Goal: Task Accomplishment & Management: Complete application form

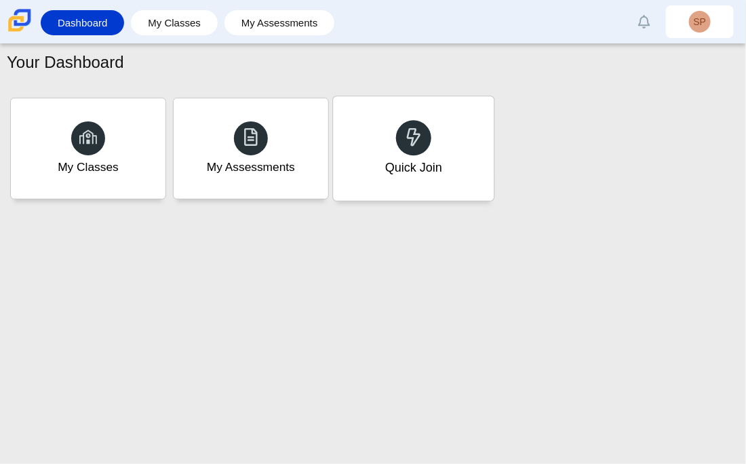
click at [430, 154] on div "Quick Join" at bounding box center [413, 148] width 161 height 104
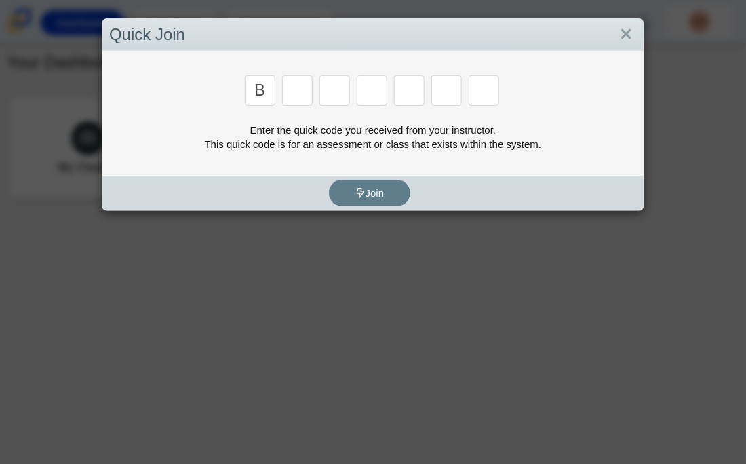
type input "B"
type input "m"
type input "3"
type input "5"
type input "3"
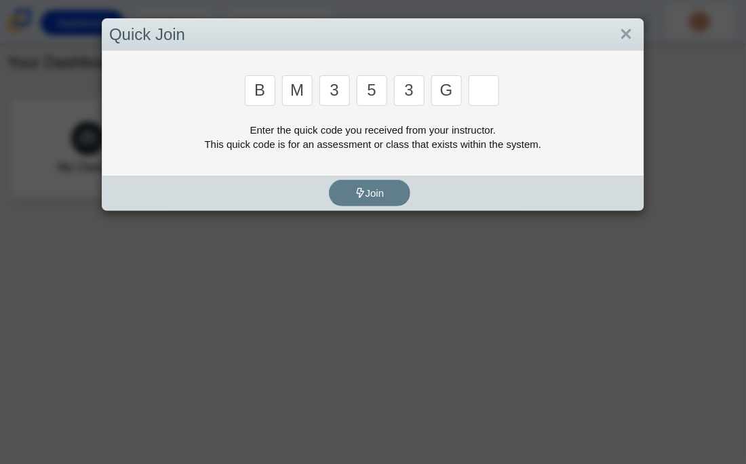
type input "G"
type input "g"
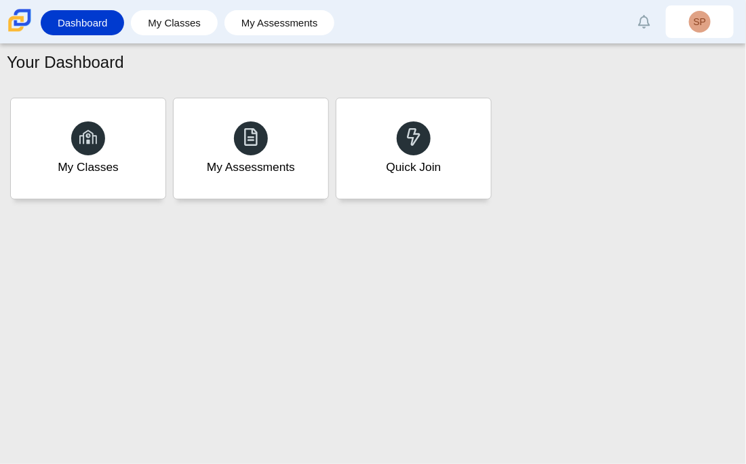
type input "b"
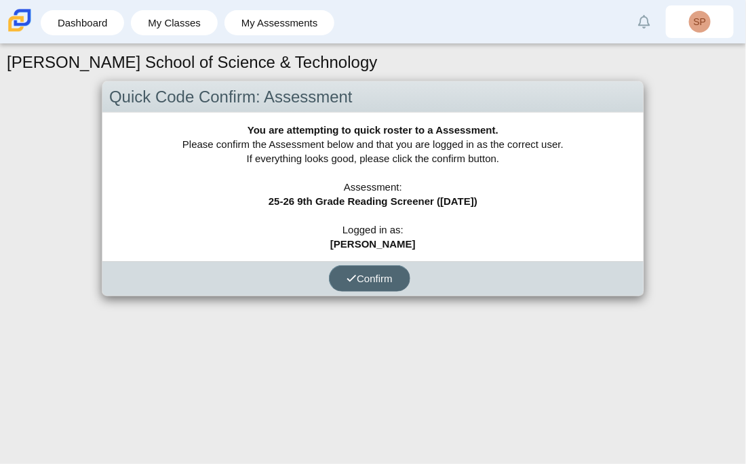
click at [367, 273] on span "Confirm" at bounding box center [370, 279] width 46 height 12
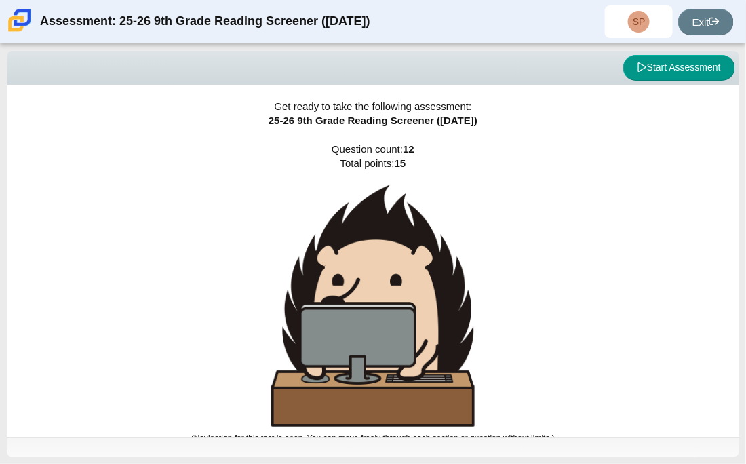
scroll to position [8, 0]
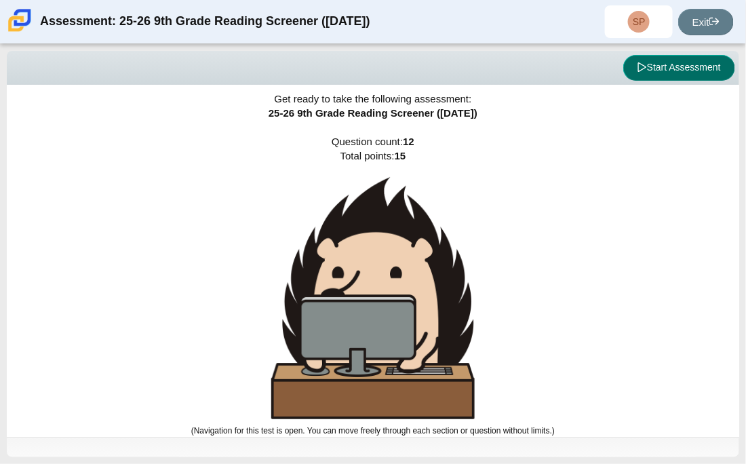
click at [655, 79] on button "Start Assessment" at bounding box center [679, 68] width 112 height 26
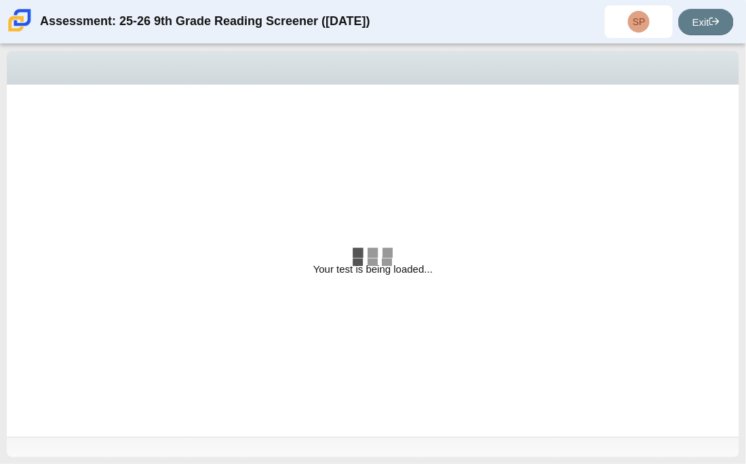
select select "ccc5b315-3c7c-471c-bf90-f22c8299c798"
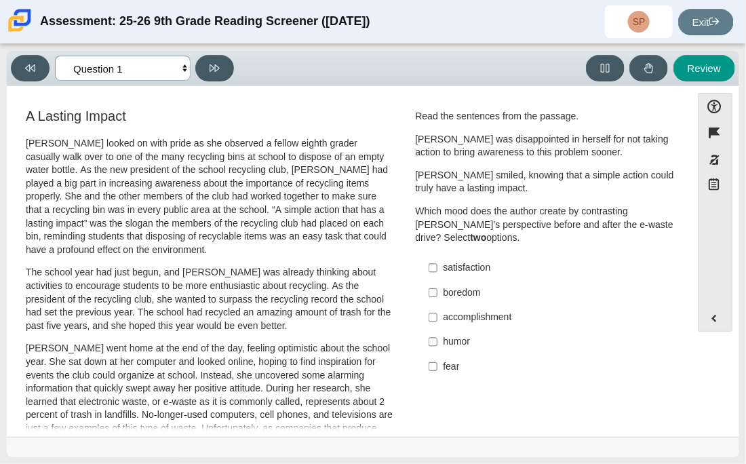
click at [157, 60] on select "Questions Question 1 Question 2 Question 3 Question 4 Question 5 Question 6 Que…" at bounding box center [123, 68] width 136 height 25
click at [154, 72] on select "Questions Question 1 Question 2 Question 3 Question 4 Question 5 Question 6 Que…" at bounding box center [123, 68] width 136 height 25
click at [175, 66] on select "Questions Question 1 Question 2 Question 3 Question 4 Question 5 Question 6 Que…" at bounding box center [123, 68] width 136 height 25
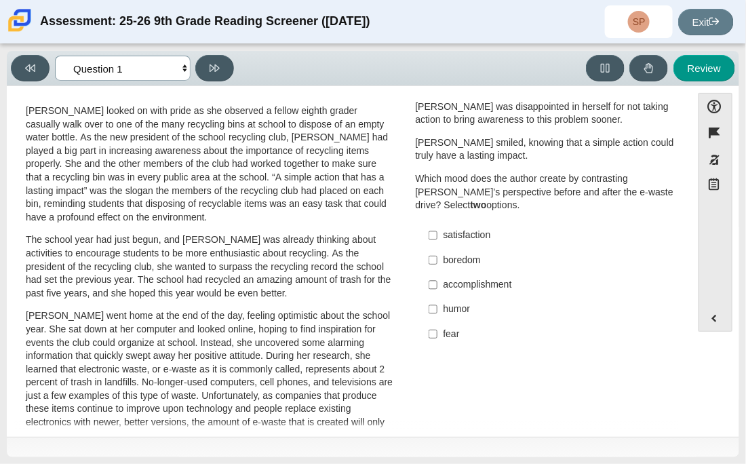
scroll to position [37, 0]
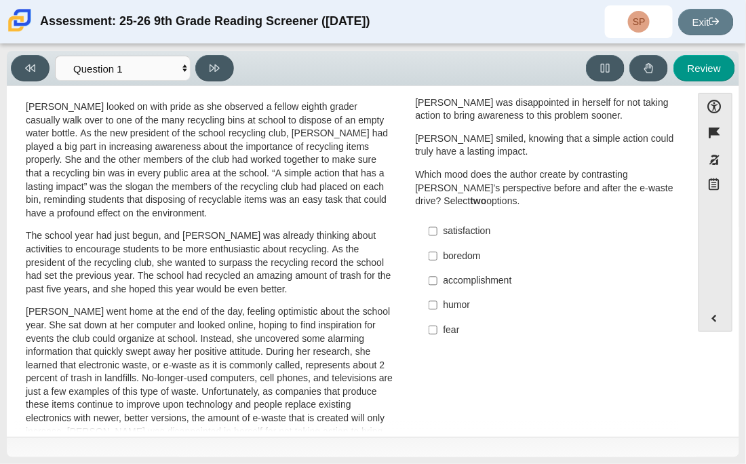
click at [444, 235] on div "satisfaction" at bounding box center [556, 232] width 225 height 14
click at [438, 235] on input "satisfaction satisfaction" at bounding box center [433, 231] width 9 height 24
checkbox input "true"
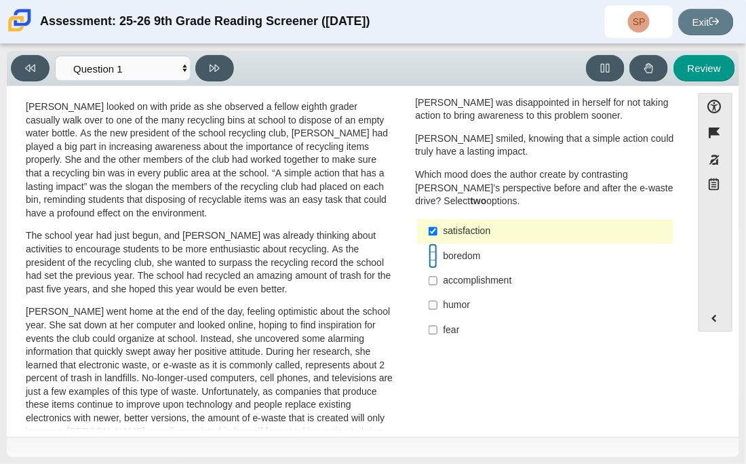
click at [429, 263] on input "boredom boredom" at bounding box center [433, 256] width 9 height 24
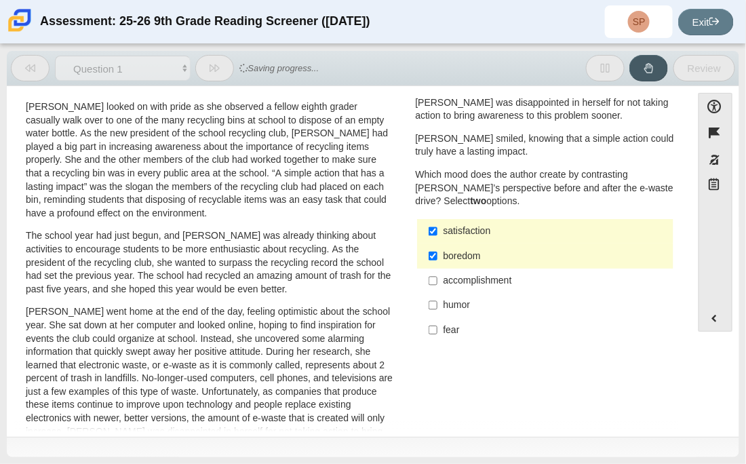
click at [440, 263] on label "boredom boredom" at bounding box center [546, 256] width 255 height 24
click at [438, 263] on input "boredom boredom" at bounding box center [433, 256] width 9 height 24
checkbox input "false"
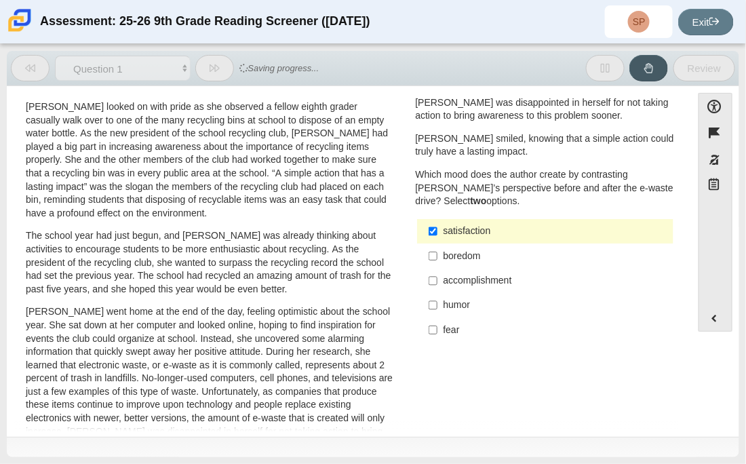
click at [449, 283] on div "accomplishment" at bounding box center [556, 281] width 225 height 14
click at [438, 283] on input "accomplishment accomplishment" at bounding box center [433, 281] width 9 height 24
checkbox input "true"
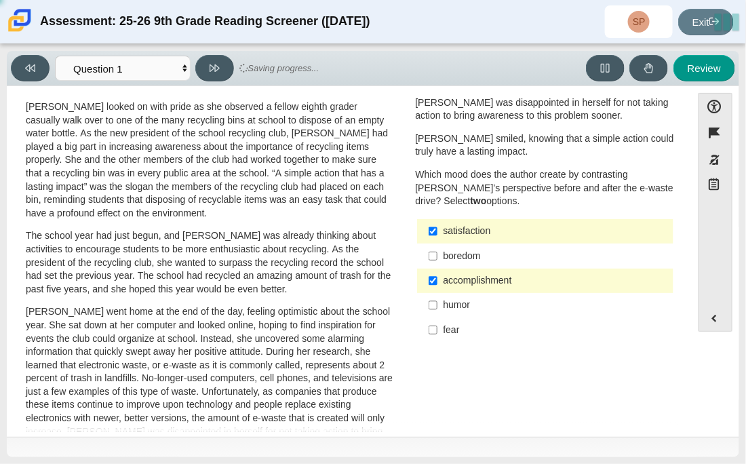
click at [458, 304] on div "humor" at bounding box center [556, 305] width 225 height 14
click at [438, 304] on input "humor humor" at bounding box center [433, 305] width 9 height 24
checkbox input "true"
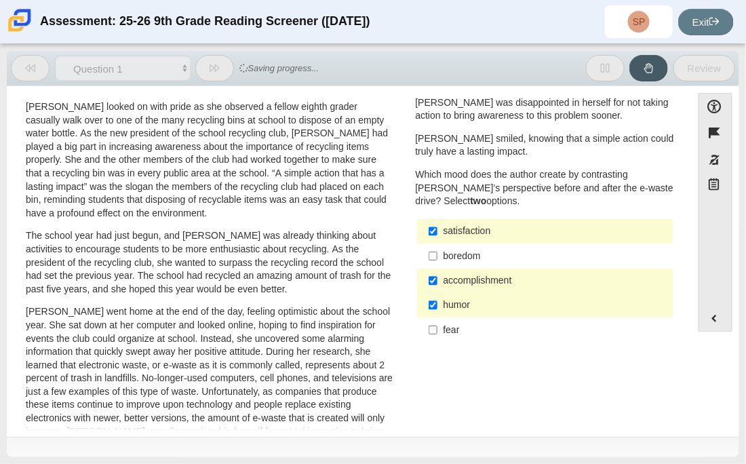
click at [467, 322] on label "fear fear" at bounding box center [546, 329] width 255 height 24
click at [438, 322] on input "fear fear" at bounding box center [433, 329] width 9 height 24
checkbox input "true"
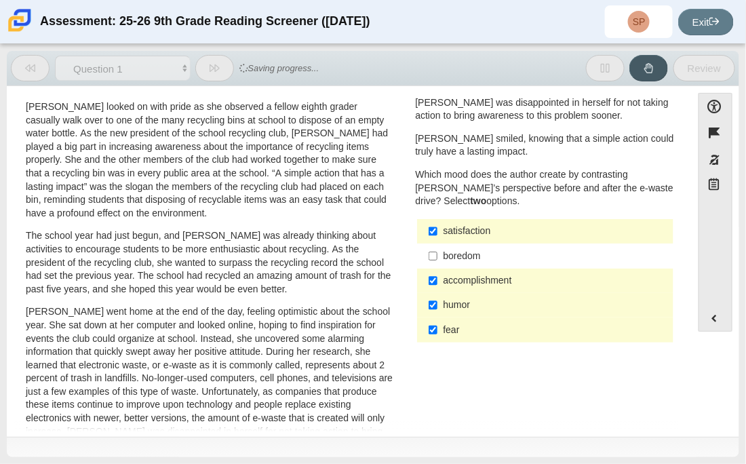
click at [467, 275] on div "accomplishment" at bounding box center [556, 281] width 225 height 14
click at [438, 275] on input "accomplishment accomplishment" at bounding box center [433, 281] width 9 height 24
checkbox input "false"
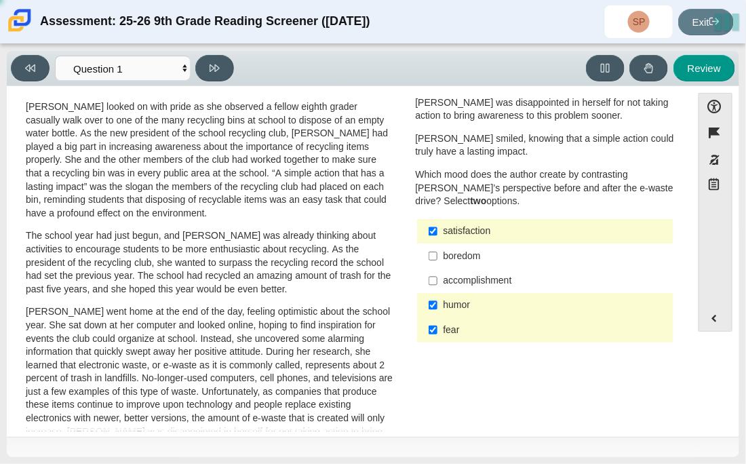
click at [478, 301] on div "humor" at bounding box center [556, 305] width 225 height 14
click at [438, 301] on input "humor humor" at bounding box center [433, 305] width 9 height 24
checkbox input "false"
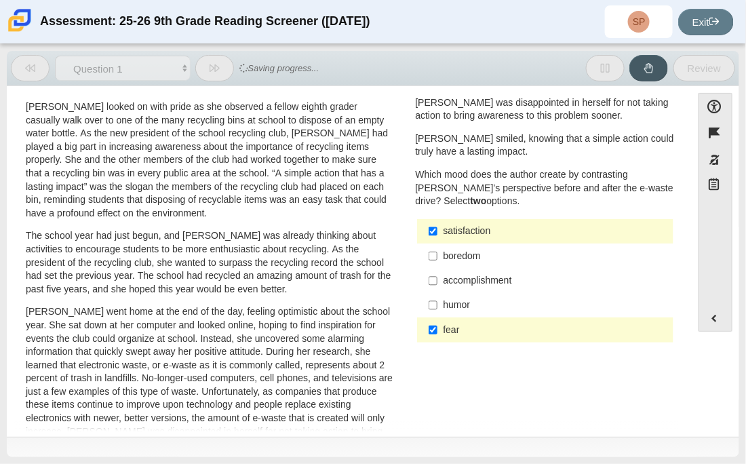
click at [490, 324] on div "fear" at bounding box center [556, 331] width 225 height 14
click at [438, 324] on input "fear fear" at bounding box center [433, 329] width 9 height 24
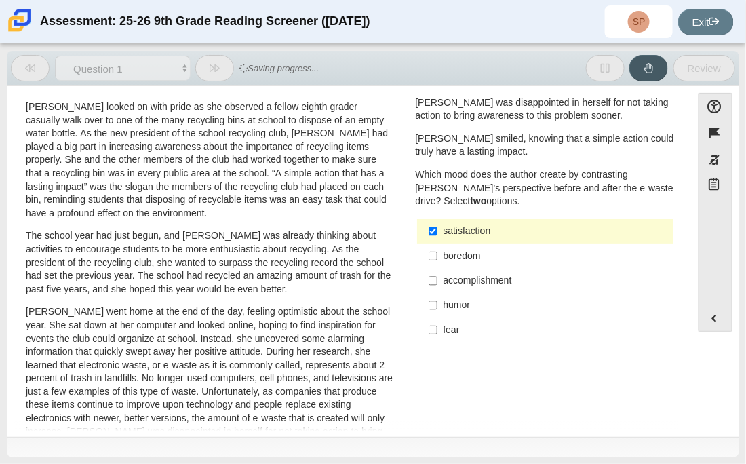
click at [484, 317] on label "fear fear" at bounding box center [546, 329] width 255 height 24
click at [438, 317] on input "fear fear" at bounding box center [433, 329] width 9 height 24
checkbox input "true"
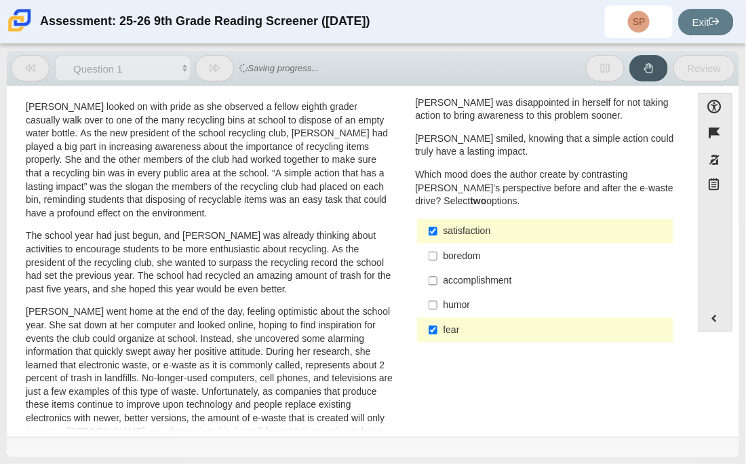
click at [483, 315] on label "humor humor" at bounding box center [546, 305] width 255 height 24
click at [438, 315] on input "humor humor" at bounding box center [433, 305] width 9 height 24
checkbox input "true"
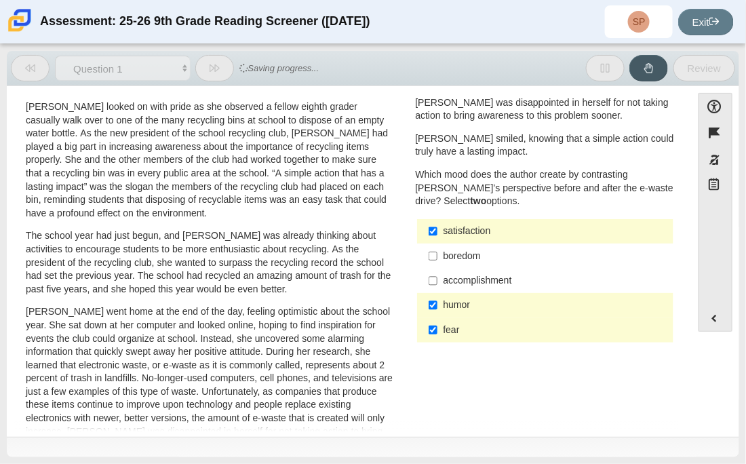
click at [488, 346] on div "Question Read the sentences from the passage. Scarlett was disappointed in hers…" at bounding box center [546, 211] width 280 height 282
click at [484, 341] on label "fear fear" at bounding box center [546, 329] width 255 height 24
click at [438, 341] on input "fear fear" at bounding box center [433, 329] width 9 height 24
checkbox input "false"
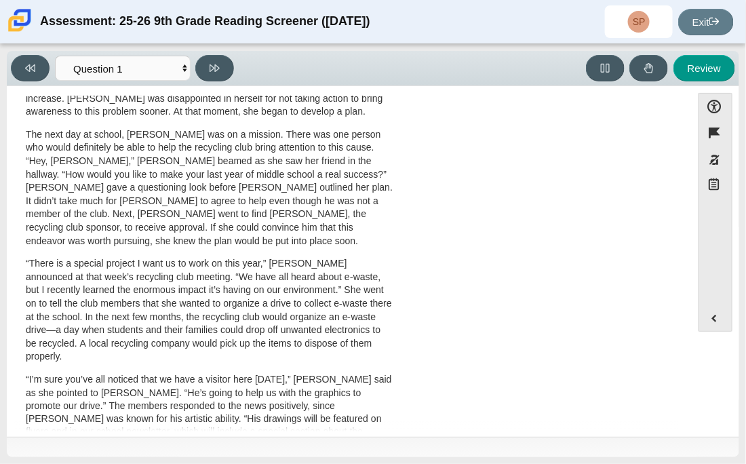
scroll to position [702, 0]
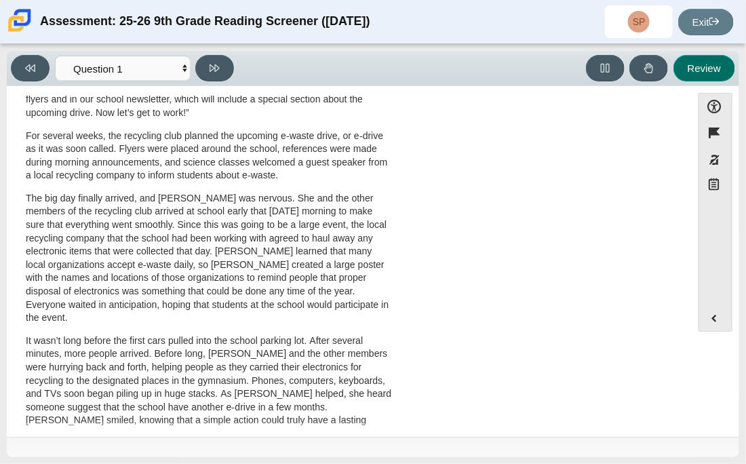
click at [718, 75] on button "Review" at bounding box center [705, 68] width 62 height 26
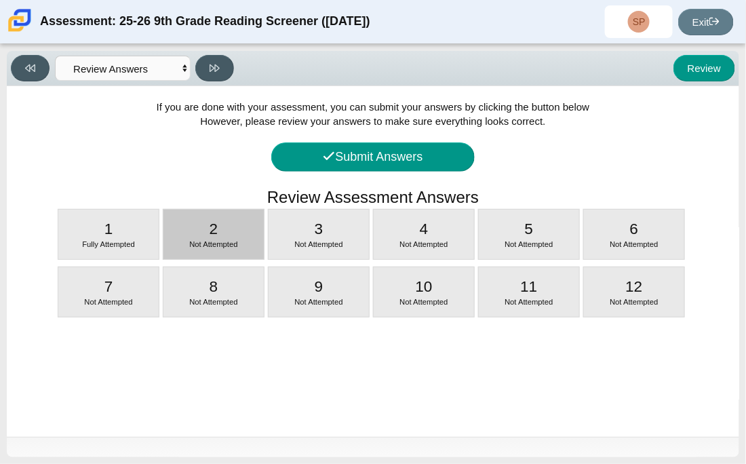
click at [210, 245] on span "Not Attempted" at bounding box center [213, 244] width 48 height 8
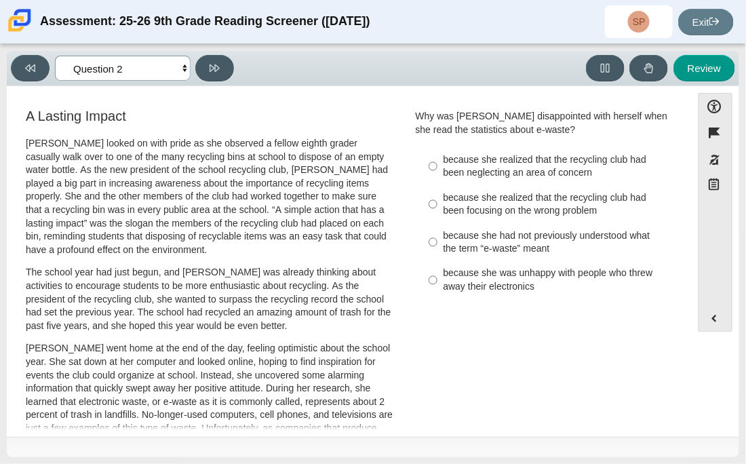
click at [125, 61] on select "Questions Question 1 Question 2 Question 3 Question 4 Question 5 Question 6 Que…" at bounding box center [123, 68] width 136 height 25
click at [130, 64] on select "Questions Question 1 Question 2 Question 3 Question 4 Question 5 Question 6 Que…" at bounding box center [123, 68] width 136 height 25
click at [36, 73] on button at bounding box center [30, 68] width 39 height 26
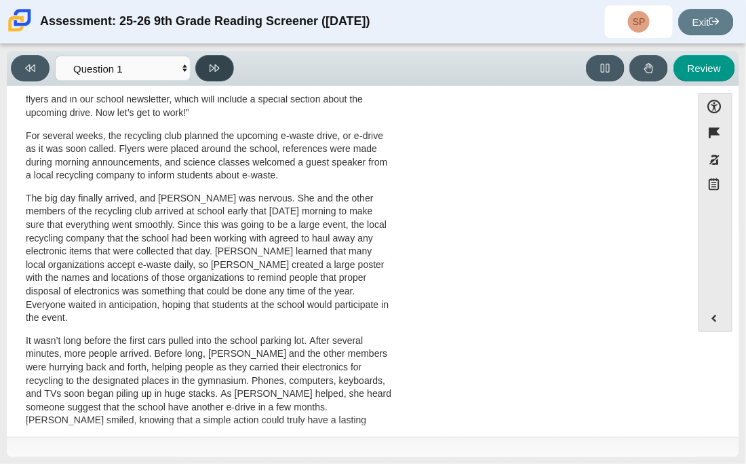
click at [204, 80] on button at bounding box center [214, 68] width 39 height 26
select select "0ff64528-ffd7-428d-b192-babfaadd44e8"
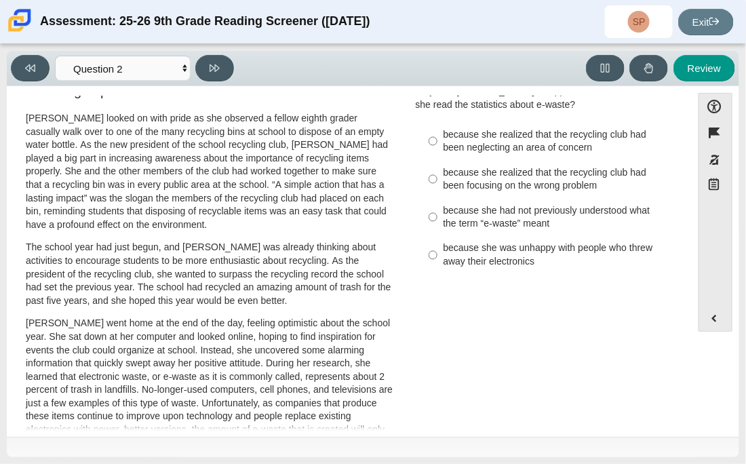
scroll to position [12, 0]
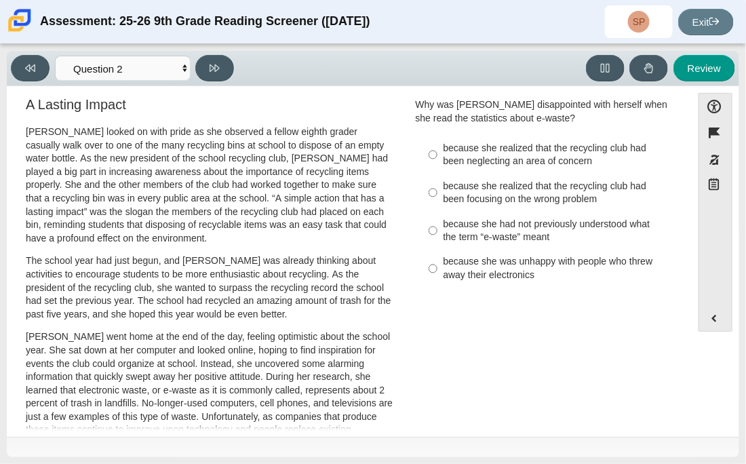
click at [503, 232] on div "because she had not previously understood what the term “e-waste” meant" at bounding box center [556, 231] width 225 height 26
click at [438, 232] on input "because she had not previously understood what the term “e-waste” meant because…" at bounding box center [433, 231] width 9 height 38
radio input "true"
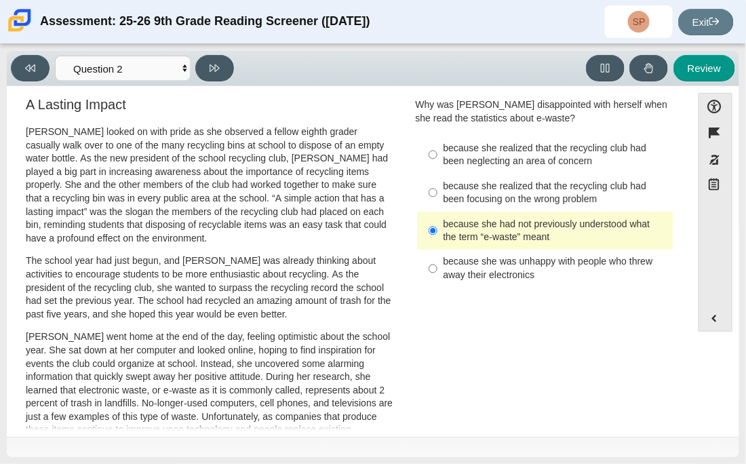
click at [524, 200] on div "because she realized that the recycling club had been focusing on the wrong pro…" at bounding box center [556, 193] width 225 height 26
click at [438, 200] on input "because she realized that the recycling club had been focusing on the wrong pro…" at bounding box center [433, 193] width 9 height 38
radio input "true"
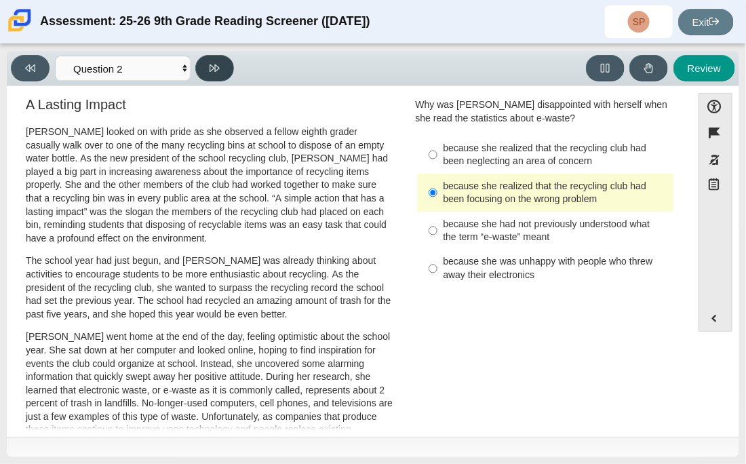
click at [225, 77] on button at bounding box center [214, 68] width 39 height 26
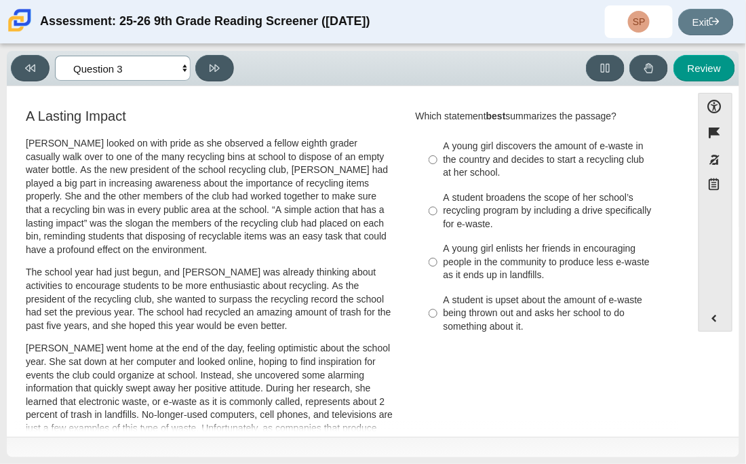
click at [137, 62] on select "Questions Question 1 Question 2 Question 3 Question 4 Question 5 Question 6 Que…" at bounding box center [123, 68] width 136 height 25
click at [237, 92] on div "Accessibility options Close Color scheme Font size Zoom Change the background a…" at bounding box center [373, 261] width 733 height 351
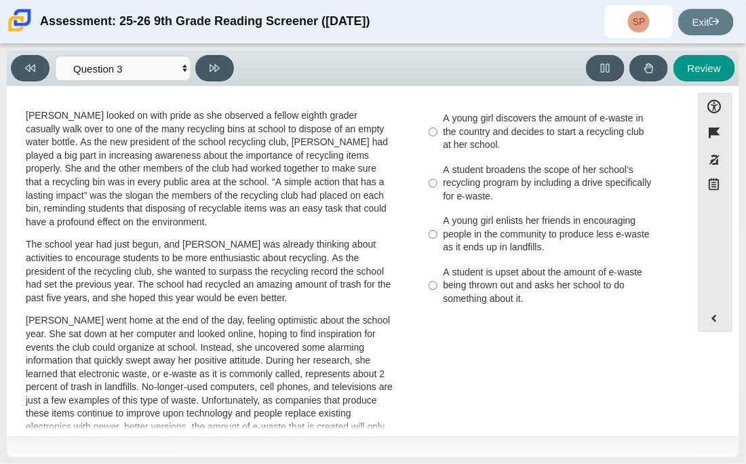
scroll to position [18, 0]
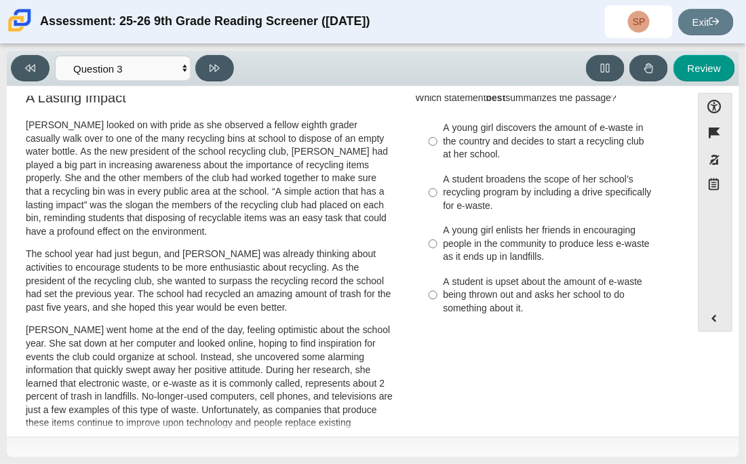
click at [406, 166] on div "Question Which statement best summarizes the passage? Responses A young girl di…" at bounding box center [546, 209] width 280 height 242
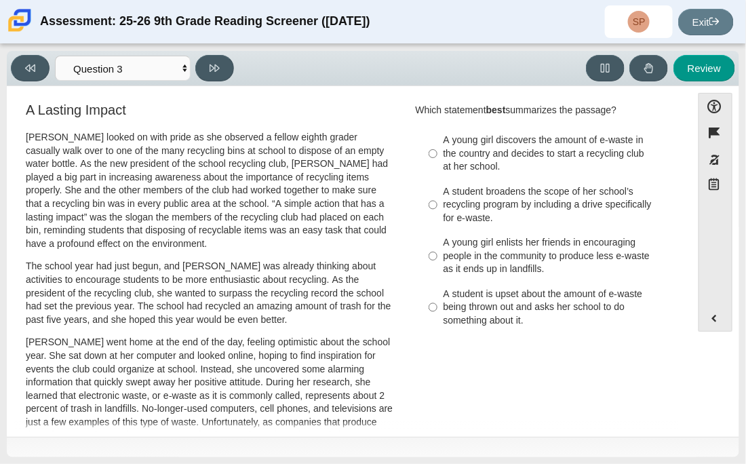
scroll to position [7, 0]
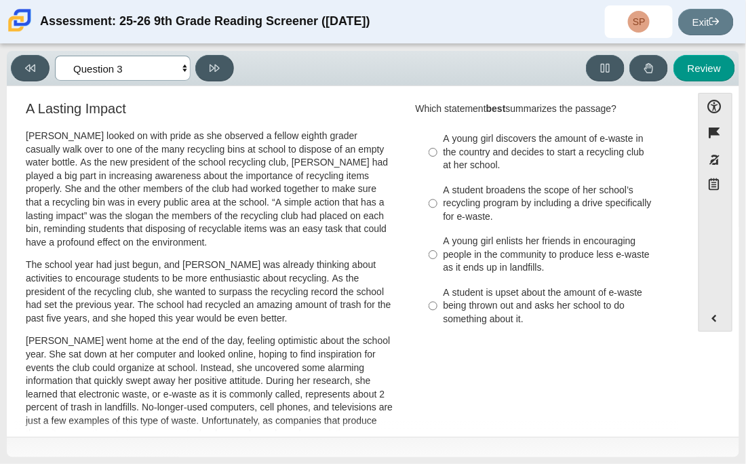
click at [144, 62] on select "Questions Question 1 Question 2 Question 3 Question 4 Question 5 Question 6 Que…" at bounding box center [123, 68] width 136 height 25
click at [147, 77] on select "Questions Question 1 Question 2 Question 3 Question 4 Question 5 Question 6 Que…" at bounding box center [123, 68] width 136 height 25
click at [180, 66] on select "Questions Question 1 Question 2 Question 3 Question 4 Question 5 Question 6 Que…" at bounding box center [123, 68] width 136 height 25
click at [168, 79] on select "Questions Question 1 Question 2 Question 3 Question 4 Question 5 Question 6 Que…" at bounding box center [123, 68] width 136 height 25
click at [55, 56] on select "Questions Question 1 Question 2 Question 3 Question 4 Question 5 Question 6 Que…" at bounding box center [123, 68] width 136 height 25
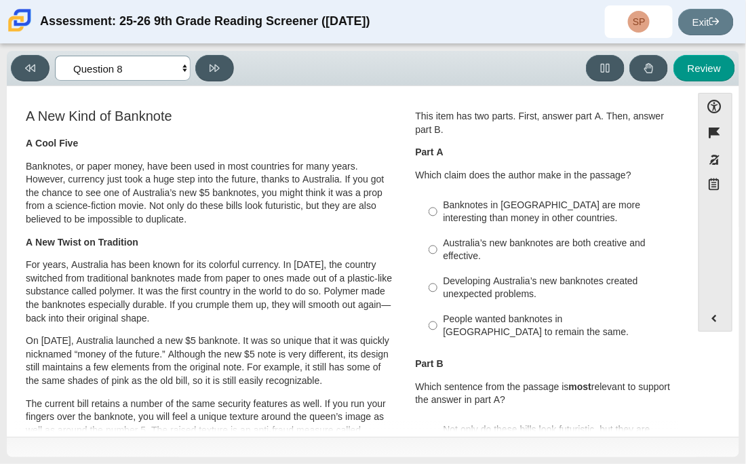
click at [142, 66] on select "Questions Question 1 Question 2 Question 3 Question 4 Question 5 Question 6 Que…" at bounding box center [123, 68] width 136 height 25
click at [55, 56] on select "Questions Question 1 Question 2 Question 3 Question 4 Question 5 Question 6 Que…" at bounding box center [123, 68] width 136 height 25
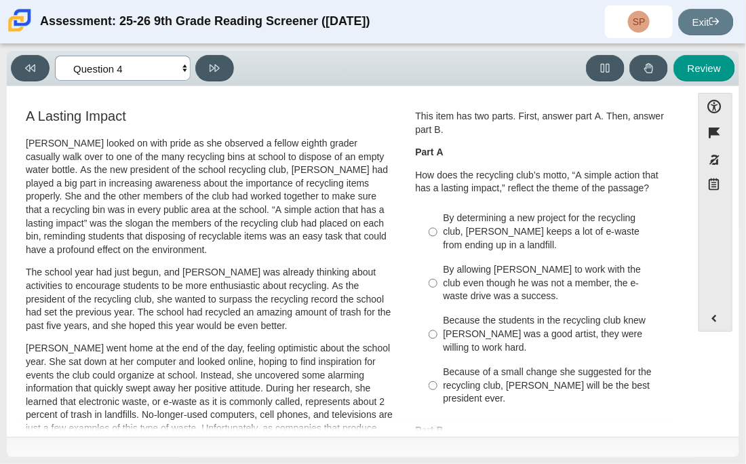
click at [138, 79] on select "Questions Question 1 Question 2 Question 3 Question 4 Question 5 Question 6 Que…" at bounding box center [123, 68] width 136 height 25
click at [55, 56] on select "Questions Question 1 Question 2 Question 3 Question 4 Question 5 Question 6 Que…" at bounding box center [123, 68] width 136 height 25
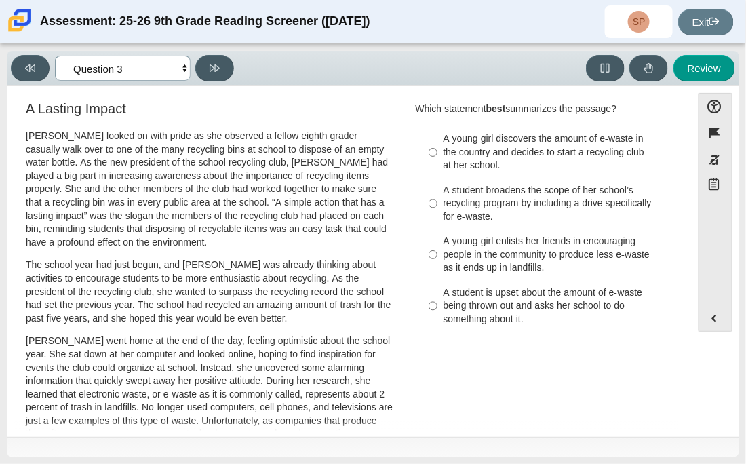
click at [107, 62] on select "Questions Question 1 Question 2 Question 3 Question 4 Question 5 Question 6 Que…" at bounding box center [123, 68] width 136 height 25
click at [55, 56] on select "Questions Question 1 Question 2 Question 3 Question 4 Question 5 Question 6 Que…" at bounding box center [123, 68] width 136 height 25
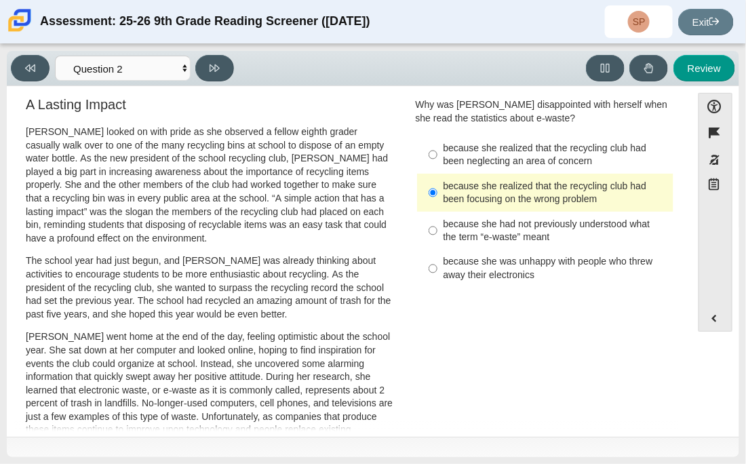
click at [130, 81] on div "Viewing Question 2 of 12 in Pacing Mode Questions Question 1 Question 2 Questio…" at bounding box center [125, 68] width 229 height 26
click at [123, 71] on select "Questions Question 1 Question 2 Question 3 Question 4 Question 5 Question 6 Que…" at bounding box center [123, 68] width 136 height 25
select select "7ce3d843-6974-4858-901c-1ff39630e843"
click at [55, 56] on select "Questions Question 1 Question 2 Question 3 Question 4 Question 5 Question 6 Que…" at bounding box center [123, 68] width 136 height 25
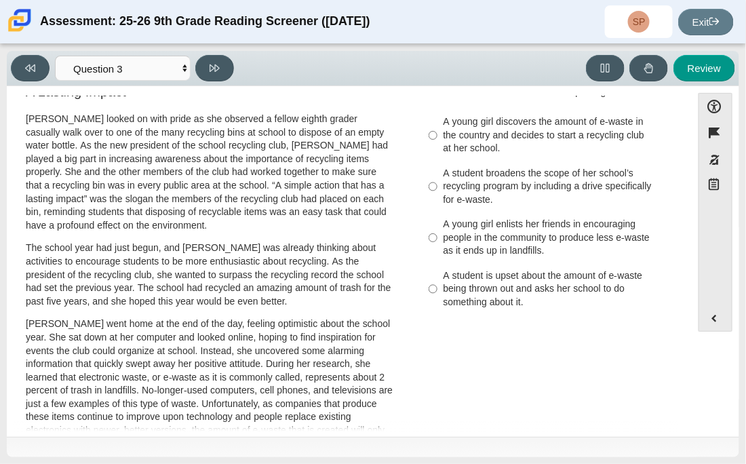
scroll to position [25, 0]
click at [341, 172] on p "Scarlett looked on with pride as she observed a fellow eighth grader casually w…" at bounding box center [210, 171] width 368 height 119
click at [174, 76] on select "Questions Question 1 Question 2 Question 3 Question 4 Question 5 Question 6 Que…" at bounding box center [123, 68] width 136 height 25
click at [163, 71] on select "Questions Question 1 Question 2 Question 3 Question 4 Question 5 Question 6 Que…" at bounding box center [123, 68] width 136 height 25
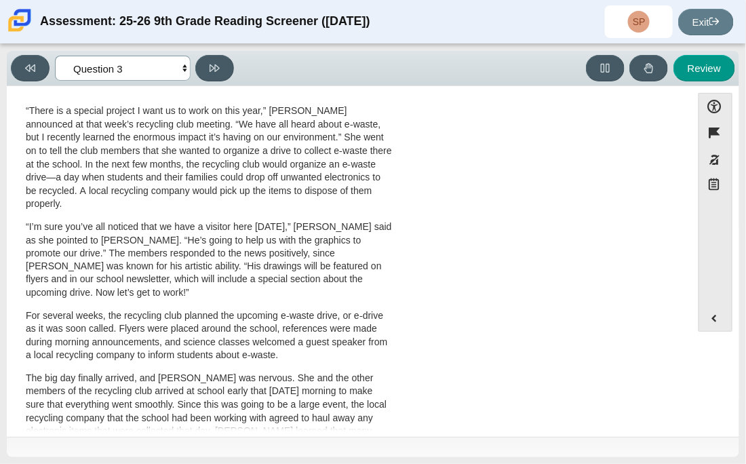
scroll to position [0, 0]
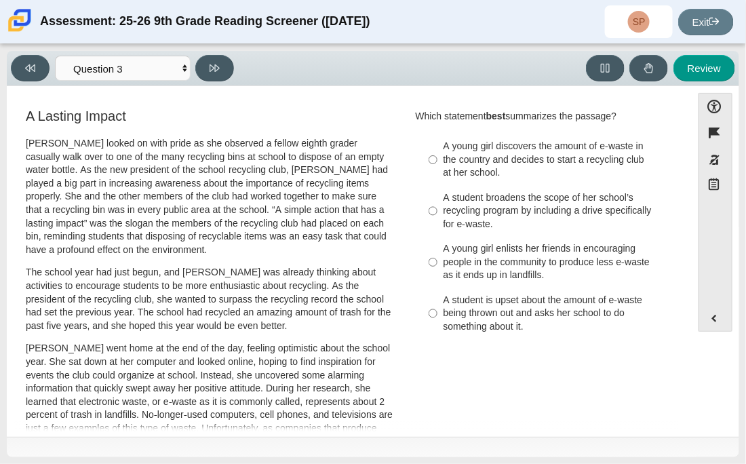
click at [527, 225] on div "A student broadens the scope of her school’s recycling program by including a d…" at bounding box center [556, 211] width 225 height 40
click at [438, 225] on input "A student broadens the scope of her school’s recycling program by including a d…" at bounding box center [433, 211] width 9 height 52
radio input "true"
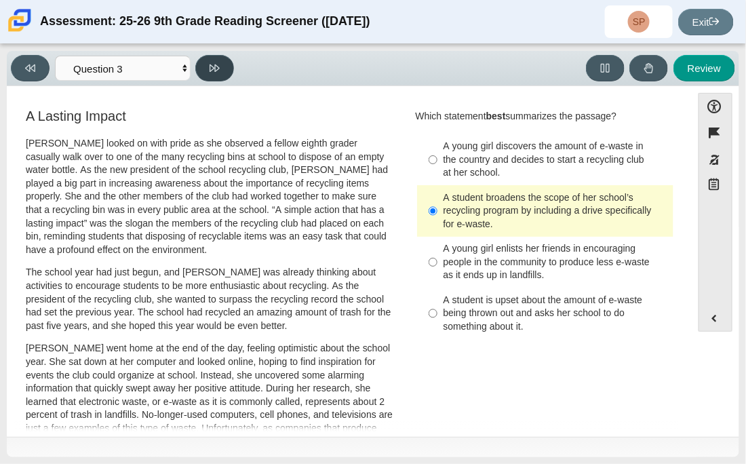
click at [216, 63] on icon at bounding box center [215, 68] width 10 height 10
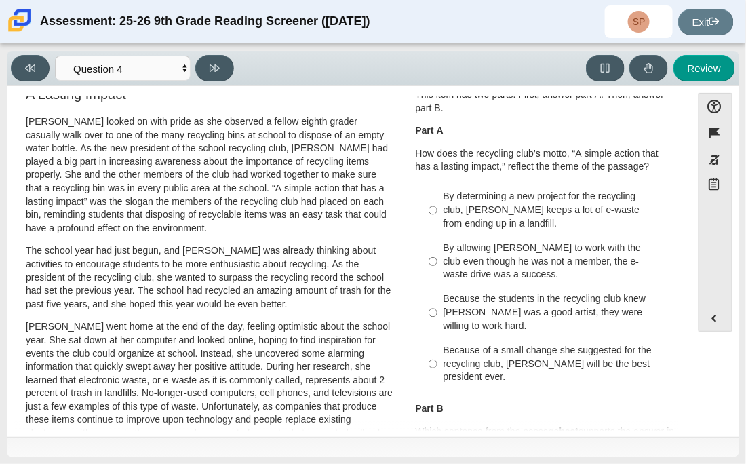
scroll to position [24, 0]
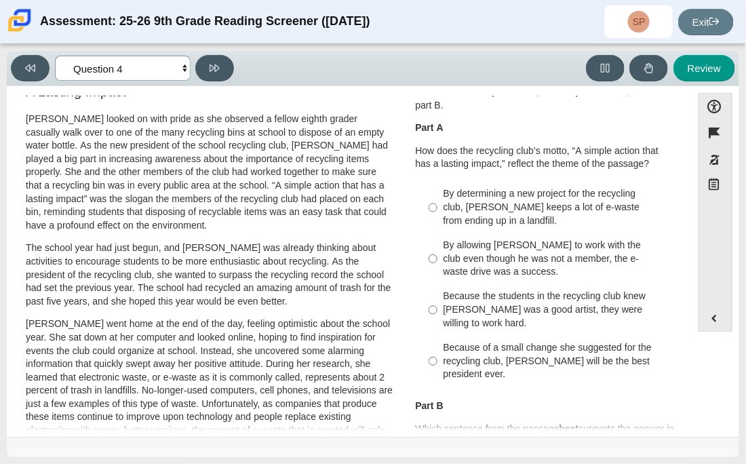
click at [147, 71] on select "Questions Question 1 Question 2 Question 3 Question 4 Question 5 Question 6 Que…" at bounding box center [123, 68] width 136 height 25
click at [140, 72] on select "Questions Question 1 Question 2 Question 3 Question 4 Question 5 Question 6 Que…" at bounding box center [123, 68] width 136 height 25
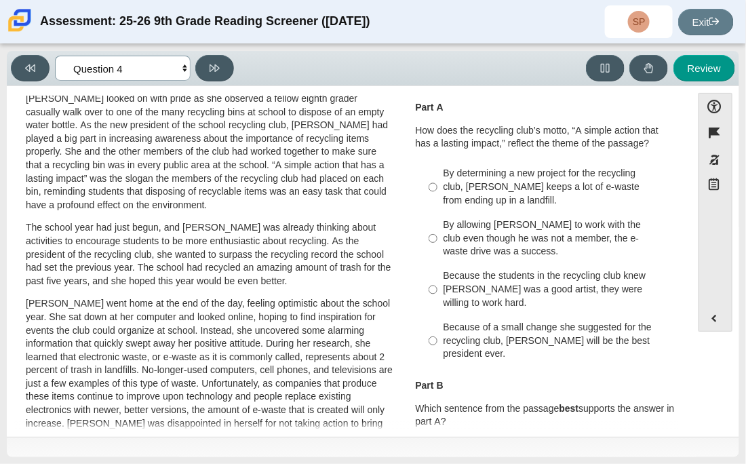
scroll to position [0, 0]
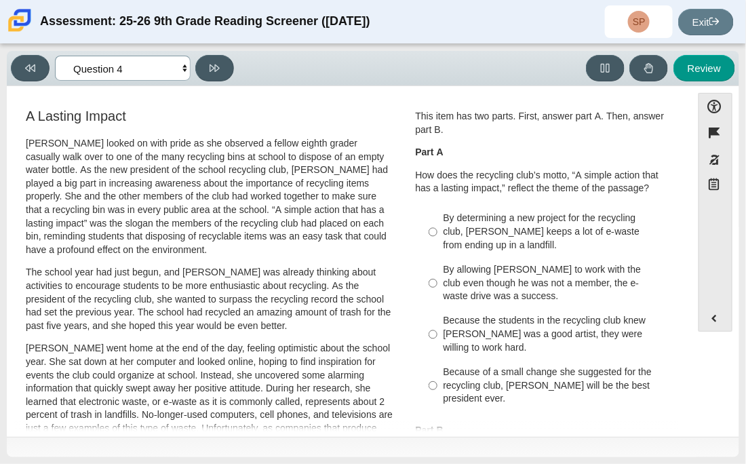
click at [152, 77] on select "Questions Question 1 Question 2 Question 3 Question 4 Question 5 Question 6 Que…" at bounding box center [123, 68] width 136 height 25
click at [55, 56] on select "Questions Question 1 Question 2 Question 3 Question 4 Question 5 Question 6 Que…" at bounding box center [123, 68] width 136 height 25
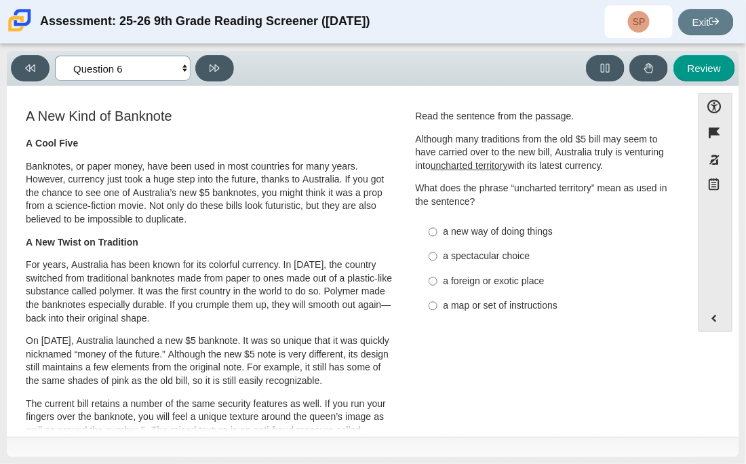
click at [138, 74] on select "Questions Question 1 Question 2 Question 3 Question 4 Question 5 Question 6 Que…" at bounding box center [123, 68] width 136 height 25
select select "ca9ea0f1-49c5-4bd1-83b0-472c18652b42"
click at [55, 56] on select "Questions Question 1 Question 2 Question 3 Question 4 Question 5 Question 6 Que…" at bounding box center [123, 68] width 136 height 25
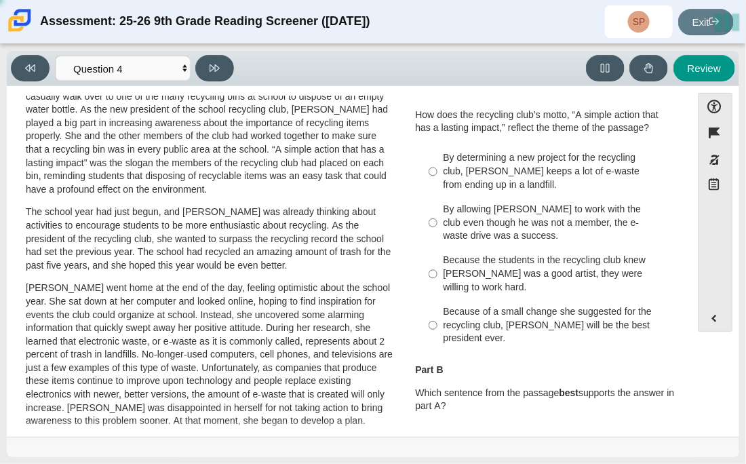
scroll to position [65, 0]
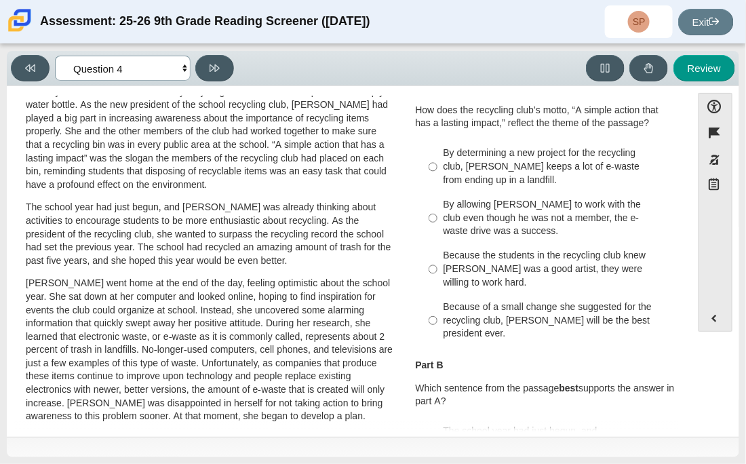
click at [162, 77] on select "Questions Question 1 Question 2 Question 3 Question 4 Question 5 Question 6 Que…" at bounding box center [123, 68] width 136 height 25
click at [154, 76] on select "Questions Question 1 Question 2 Question 3 Question 4 Question 5 Question 6 Que…" at bounding box center [123, 68] width 136 height 25
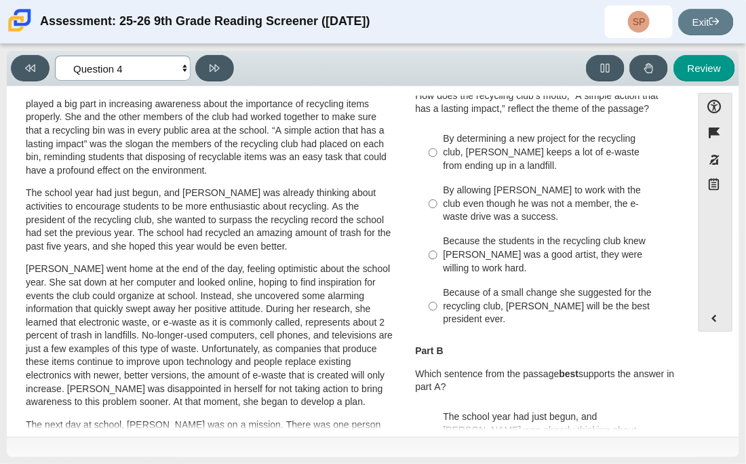
scroll to position [63, 0]
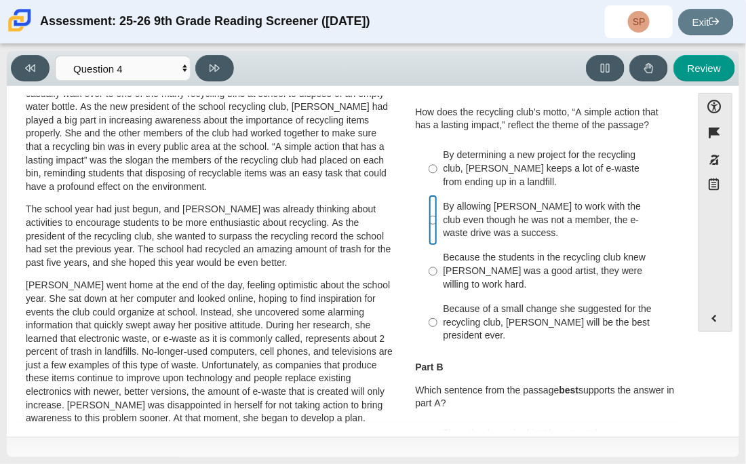
click at [429, 243] on input "By allowing Juan Carlos to work with the club even though he was not a member, …" at bounding box center [433, 221] width 9 height 52
radio input "true"
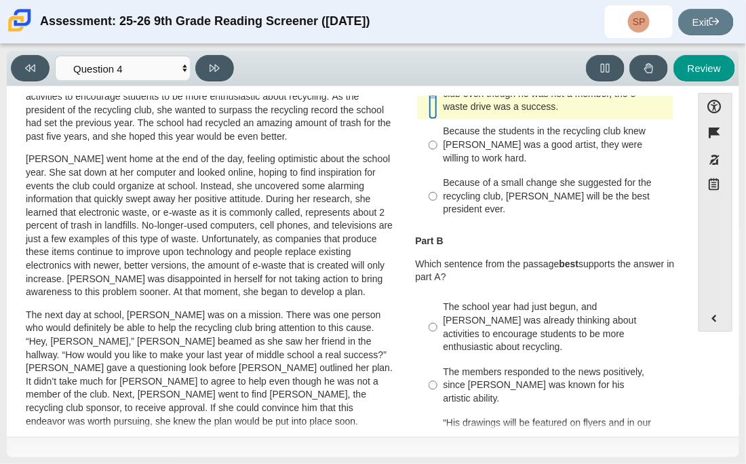
scroll to position [194, 0]
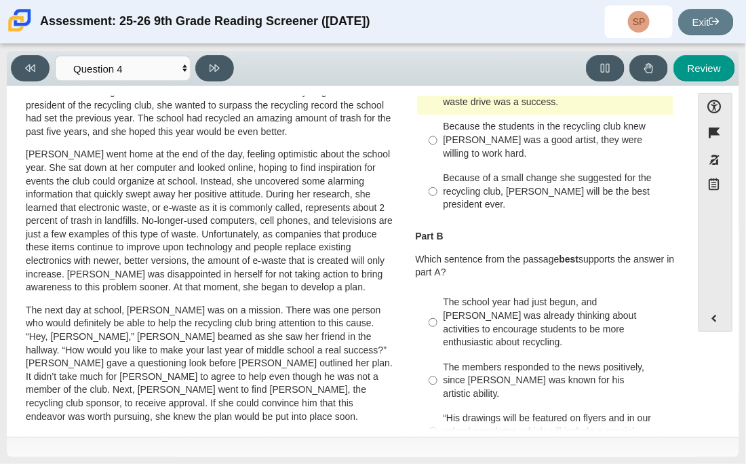
click at [516, 313] on div "The school year had just begun, and Scarlett was already thinking about activit…" at bounding box center [556, 322] width 225 height 53
click at [438, 313] on input "The school year had just begun, and Scarlett was already thinking about activit…" at bounding box center [433, 322] width 9 height 64
radio input "true"
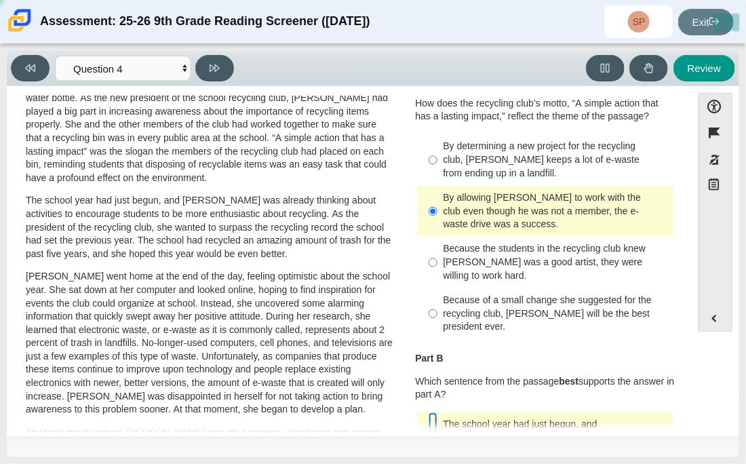
scroll to position [53, 0]
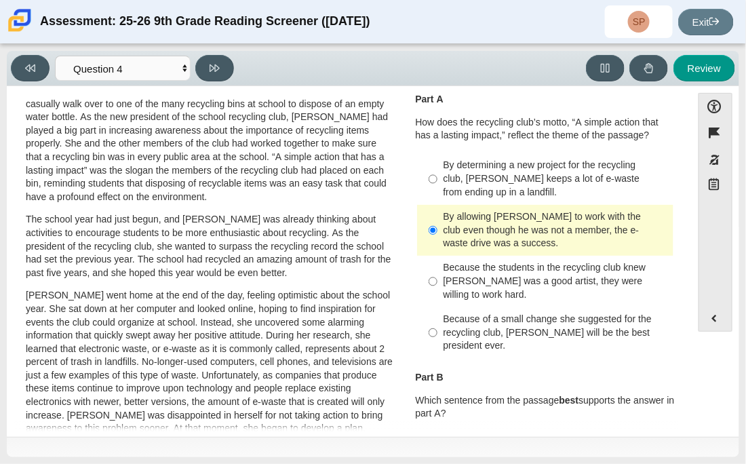
click at [563, 264] on div "Because the students in the recycling club knew Juan Carlos was a good artist, …" at bounding box center [556, 281] width 225 height 40
click at [438, 264] on input "Because the students in the recycling club knew Juan Carlos was a good artist, …" at bounding box center [433, 282] width 9 height 52
radio input "true"
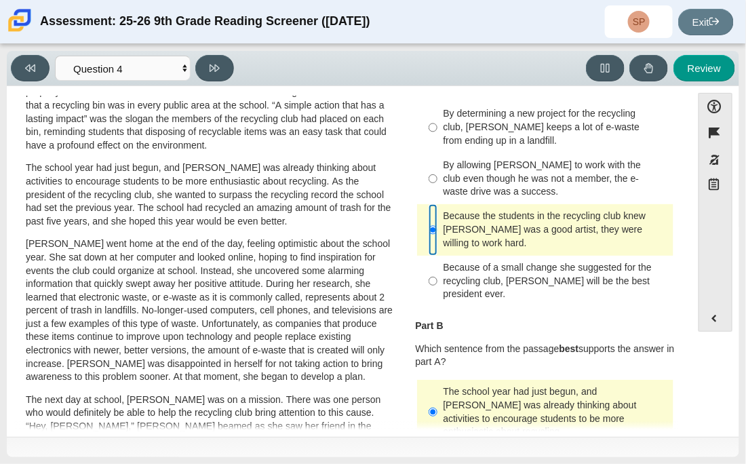
scroll to position [101, 0]
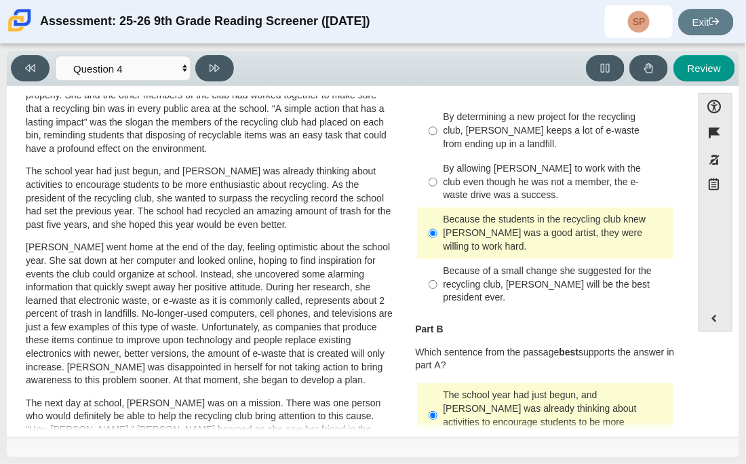
click at [522, 243] on div "Because the students in the recycling club knew Juan Carlos was a good artist, …" at bounding box center [556, 233] width 225 height 40
click at [438, 243] on input "Because the students in the recycling club knew Juan Carlos was a good artist, …" at bounding box center [433, 234] width 9 height 52
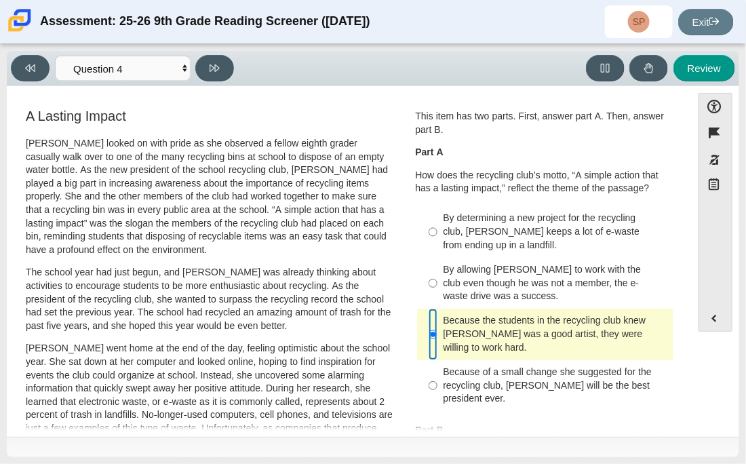
scroll to position [1, 0]
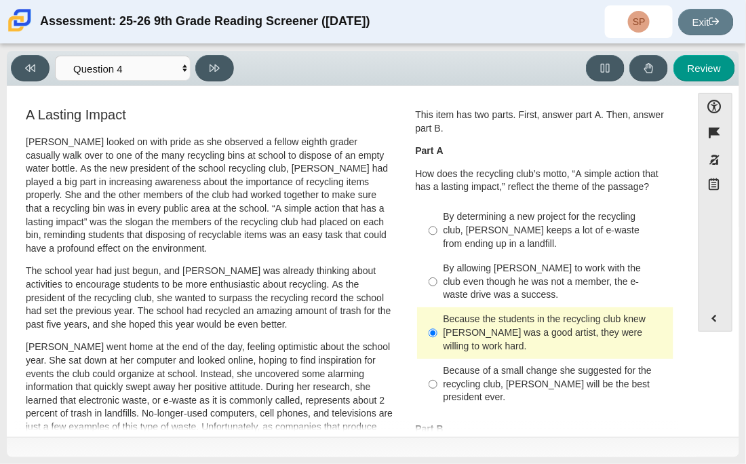
click at [535, 222] on div "By determining a new project for the recycling club, Scarlett keeps a lot of e-…" at bounding box center [556, 230] width 225 height 40
click at [438, 222] on input "By determining a new project for the recycling club, Scarlett keeps a lot of e-…" at bounding box center [433, 231] width 9 height 52
radio input "true"
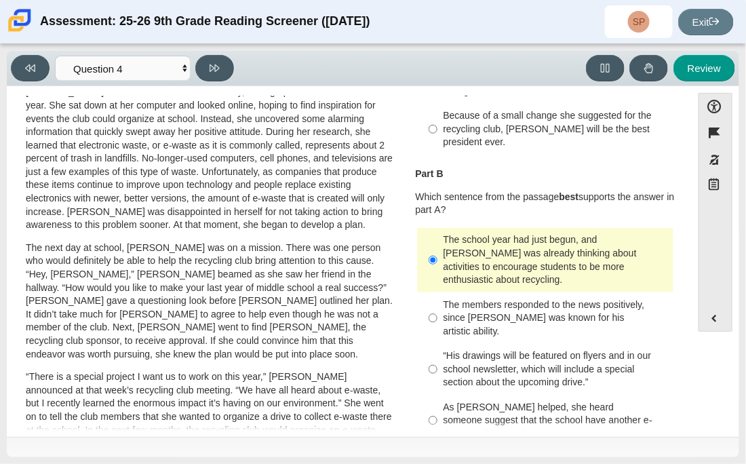
scroll to position [257, 0]
click at [455, 90] on div "Accessibility options Close Color scheme Font size Zoom Change the background a…" at bounding box center [373, 261] width 733 height 351
click at [465, 115] on div "Because of a small change she suggested for the recycling club, Scarlett will b…" at bounding box center [556, 129] width 225 height 40
click at [438, 115] on input "Because of a small change she suggested for the recycling club, Scarlett will b…" at bounding box center [433, 129] width 9 height 52
radio input "true"
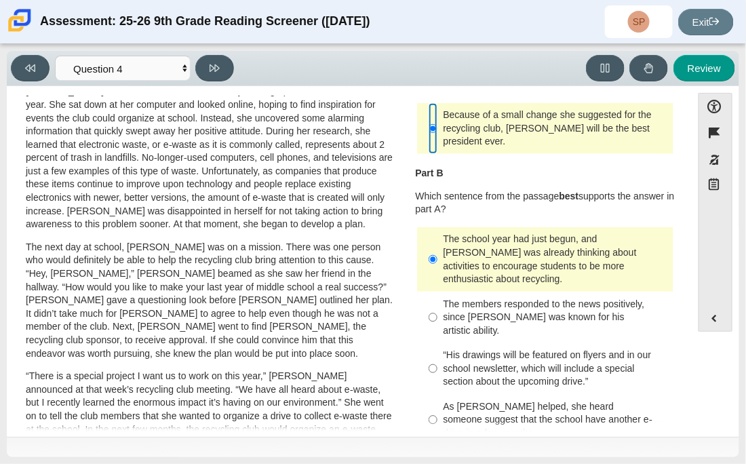
scroll to position [0, 0]
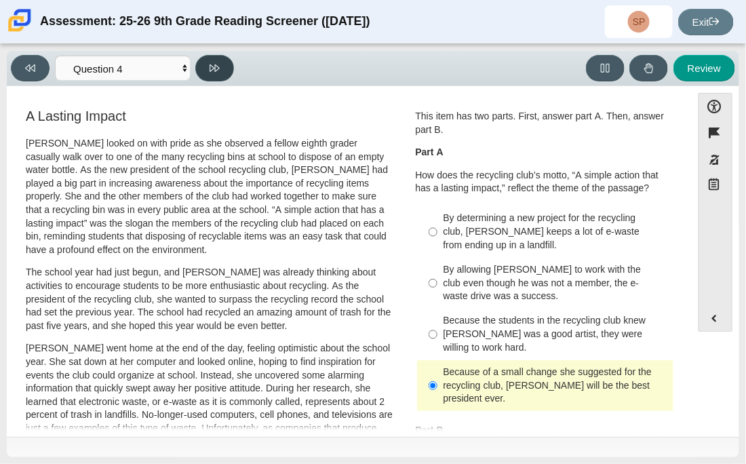
click at [226, 70] on button at bounding box center [214, 68] width 39 height 26
select select "e41f1a79-e29f-4095-8030-a53364015bed"
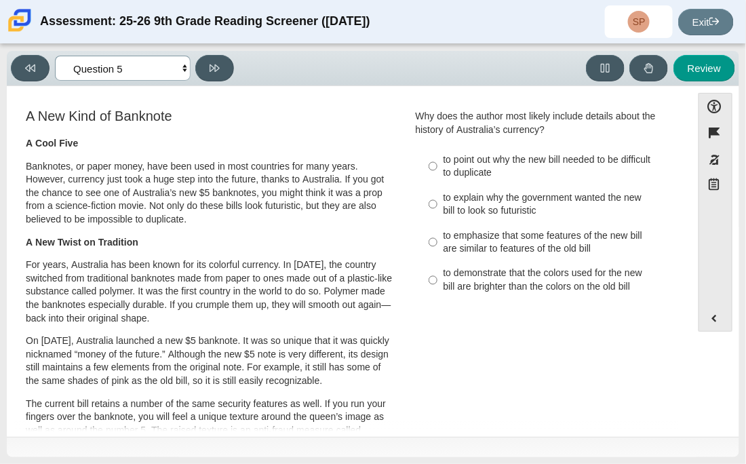
click at [160, 65] on select "Questions Question 1 Question 2 Question 3 Question 4 Question 5 Question 6 Que…" at bounding box center [123, 68] width 136 height 25
click at [161, 74] on select "Questions Question 1 Question 2 Question 3 Question 4 Question 5 Question 6 Que…" at bounding box center [123, 68] width 136 height 25
click at [100, 58] on select "Questions Question 1 Question 2 Question 3 Question 4 Question 5 Question 6 Que…" at bounding box center [123, 68] width 136 height 25
click at [103, 74] on select "Questions Question 1 Question 2 Question 3 Question 4 Question 5 Question 6 Que…" at bounding box center [123, 68] width 136 height 25
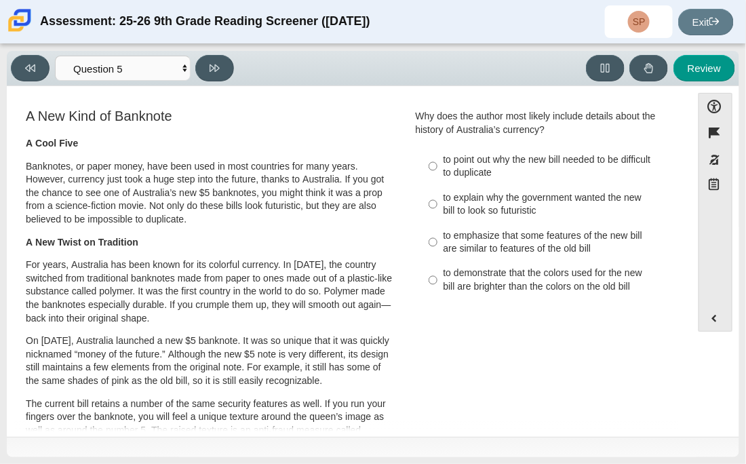
click at [304, 182] on p "Banknotes, or paper money, have been used in most countries for many years. How…" at bounding box center [210, 193] width 368 height 66
click at [468, 183] on label "to point out why the new bill needed to be difficult to duplicate to point out …" at bounding box center [546, 166] width 255 height 38
click at [438, 183] on input "to point out why the new bill needed to be difficult to duplicate to point out …" at bounding box center [433, 166] width 9 height 38
radio input "true"
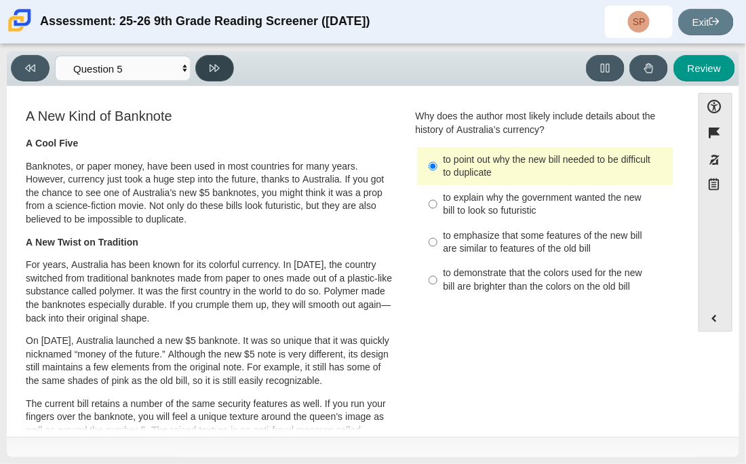
click at [224, 76] on button at bounding box center [214, 68] width 39 height 26
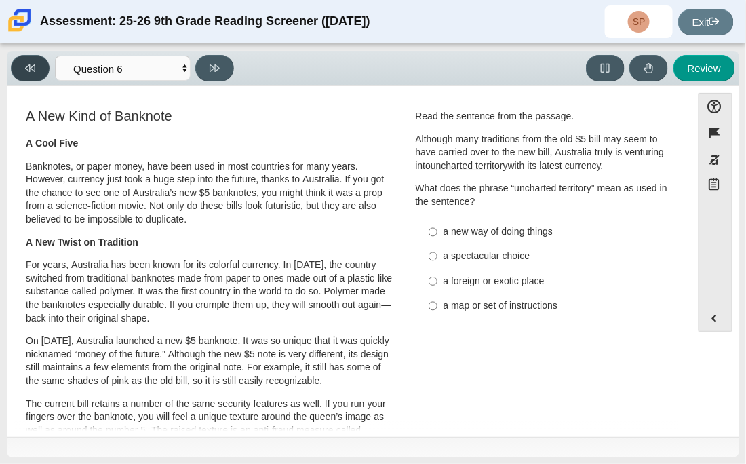
click at [35, 64] on icon at bounding box center [30, 67] width 10 height 7
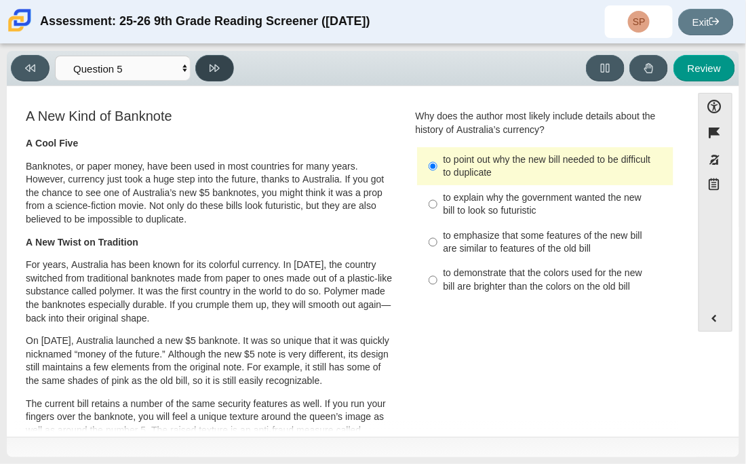
click at [211, 60] on button at bounding box center [214, 68] width 39 height 26
select select "69146e31-7b3d-4a3e-9ce6-f30c24342ae0"
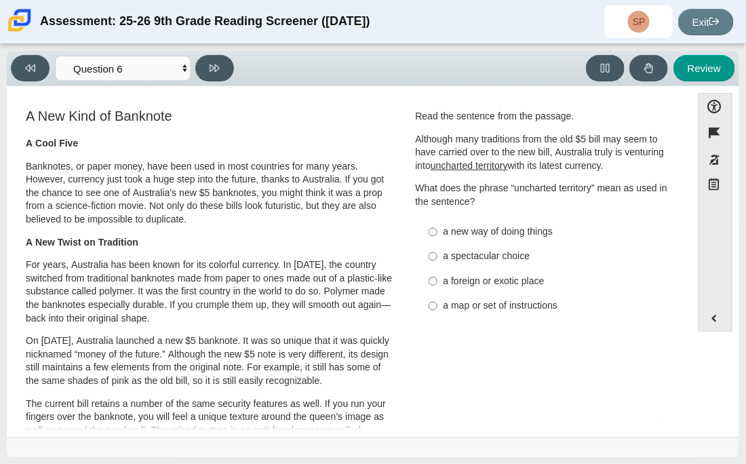
click at [433, 196] on p "What does the phrase “uncharted territory” mean as used in the sentence?" at bounding box center [546, 195] width 260 height 26
click at [482, 275] on div "a foreign or exotic place" at bounding box center [556, 282] width 225 height 14
click at [438, 275] on input "a foreign or exotic place a foreign or exotic place" at bounding box center [433, 281] width 9 height 24
radio input "true"
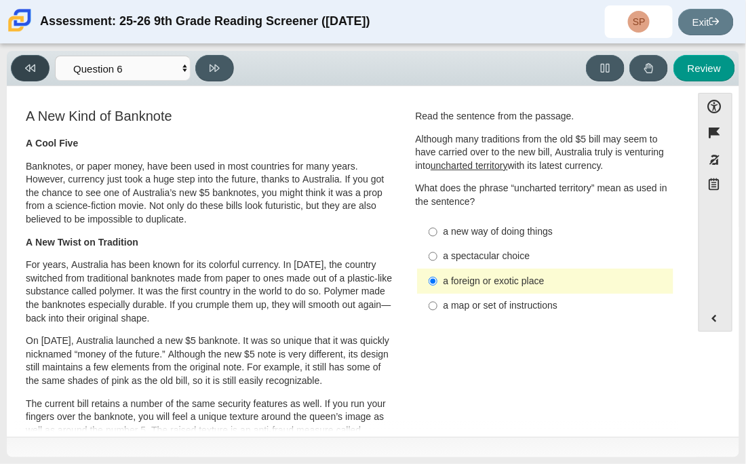
click at [40, 69] on button at bounding box center [30, 68] width 39 height 26
select select "e41f1a79-e29f-4095-8030-a53364015bed"
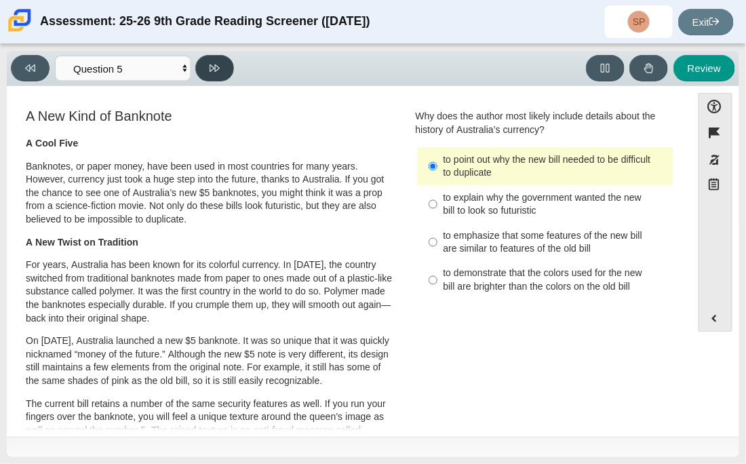
click at [198, 64] on button at bounding box center [214, 68] width 39 height 26
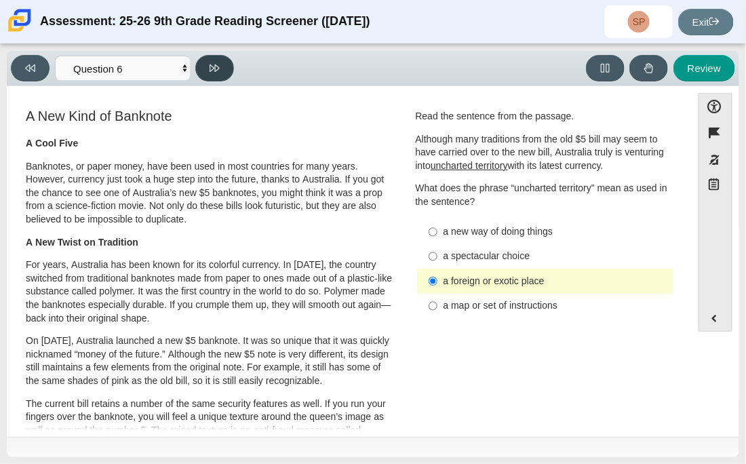
click at [208, 69] on button at bounding box center [214, 68] width 39 height 26
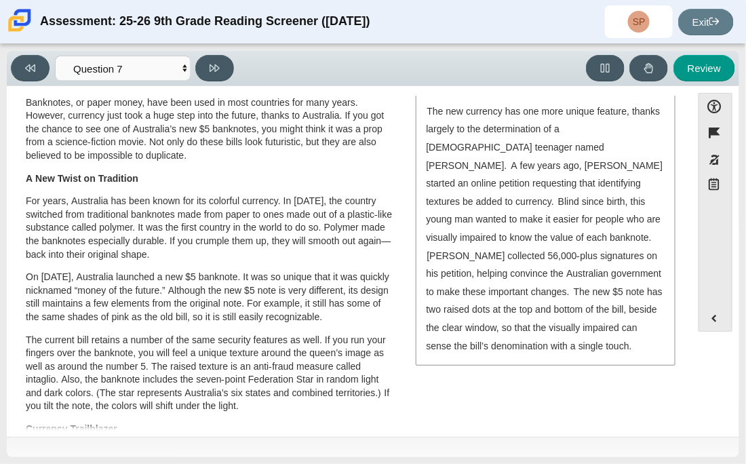
scroll to position [67, 0]
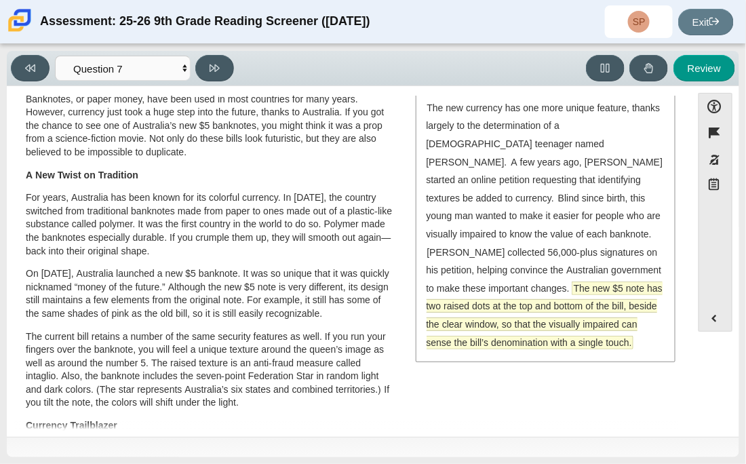
click at [587, 282] on span "The new $5 note has two raised dots at the top and bottom of the bill, beside t…" at bounding box center [545, 315] width 237 height 66
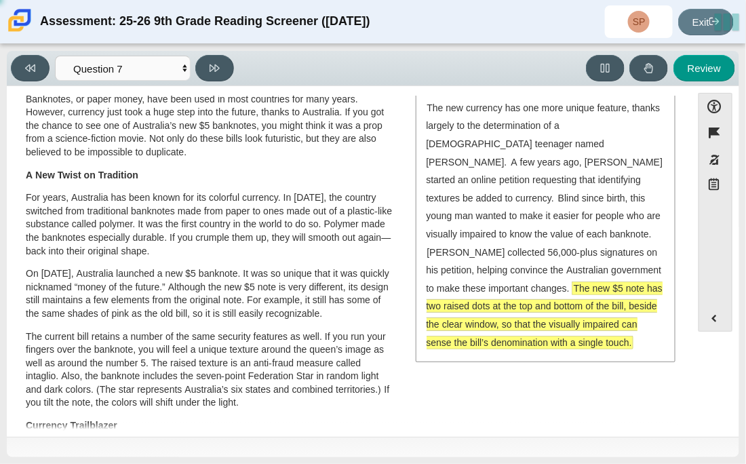
scroll to position [0, 0]
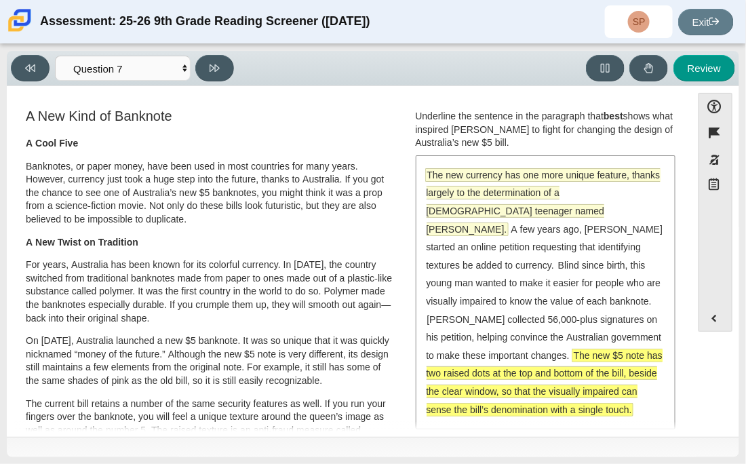
click at [447, 195] on span "The new currency has one more unique feature, thanks largely to the determinati…" at bounding box center [544, 202] width 234 height 66
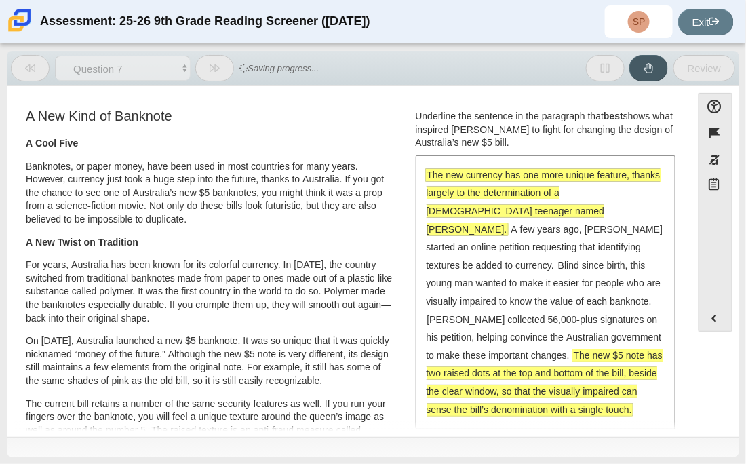
click at [471, 187] on span "The new currency has one more unique feature, thanks largely to the determinati…" at bounding box center [544, 202] width 234 height 66
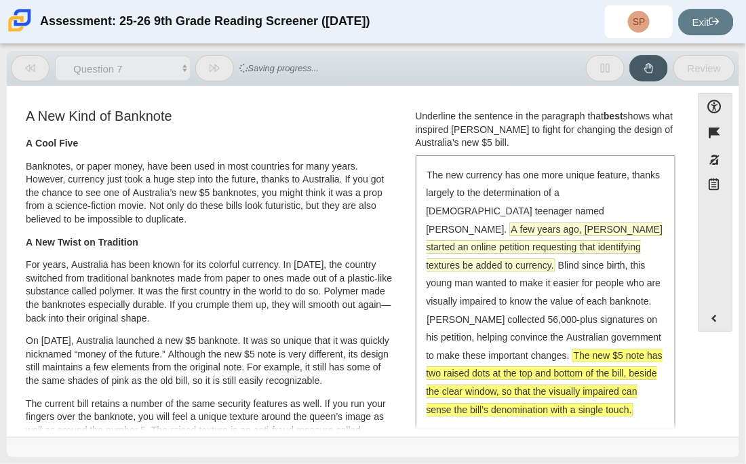
click at [504, 244] on span "A few years ago, McLeod started an online petition requesting that identifying …" at bounding box center [545, 247] width 237 height 48
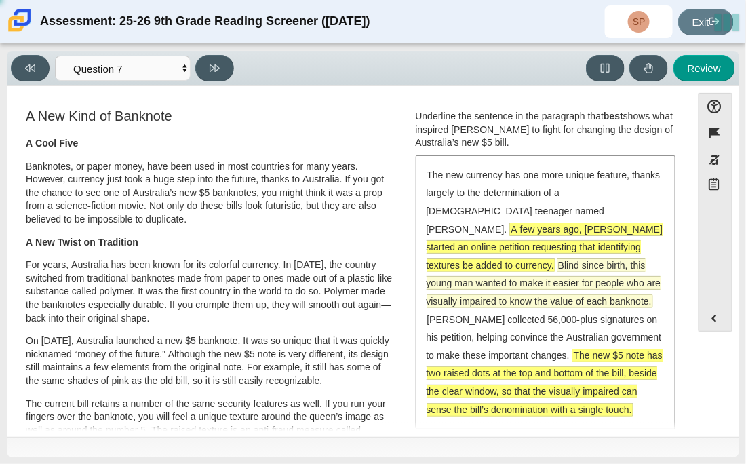
click at [530, 282] on span "Blind since birth, this young man wanted to make it easier for people who are v…" at bounding box center [544, 283] width 235 height 48
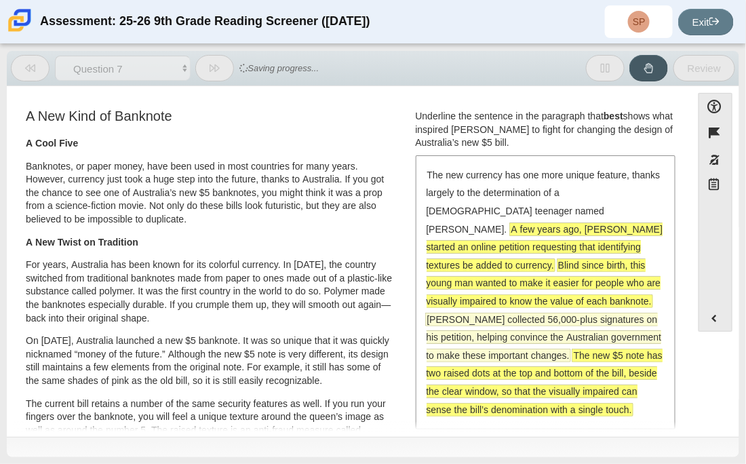
click at [544, 313] on span "McLeod collected 56,000-plus signatures on his petition, helping convince the A…" at bounding box center [544, 337] width 235 height 48
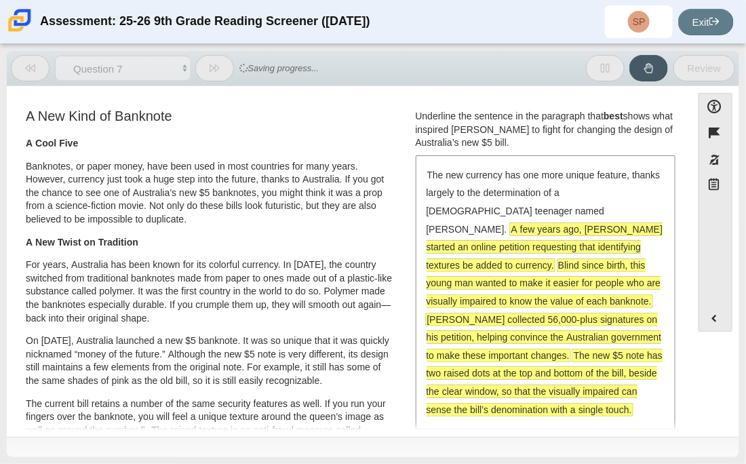
click at [541, 313] on span "McLeod collected 56,000-plus signatures on his petition, helping convince the A…" at bounding box center [544, 337] width 235 height 48
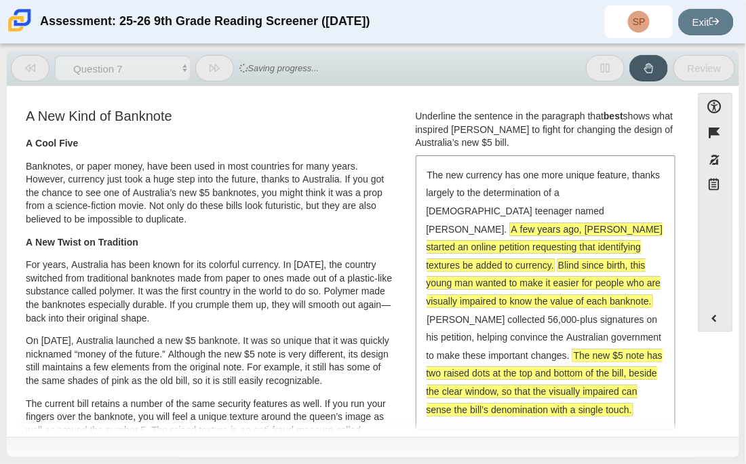
click at [532, 275] on span "Blind since birth, this young man wanted to make it easier for people who are v…" at bounding box center [544, 283] width 235 height 50
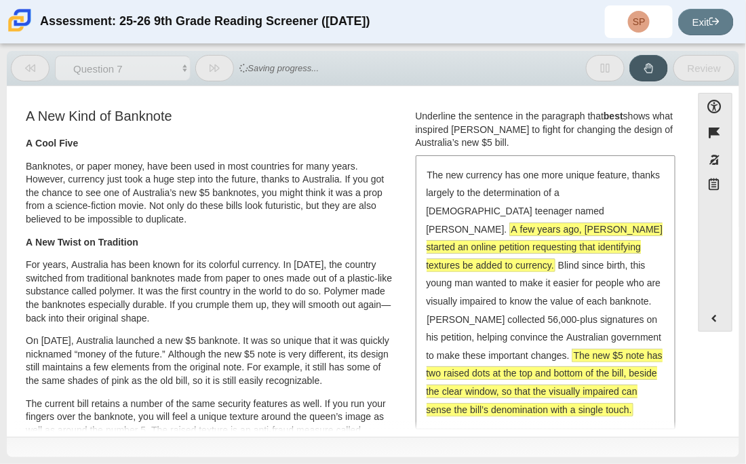
click at [545, 237] on div "The new currency has one more unique feature, thanks largely to the determinati…" at bounding box center [546, 292] width 258 height 271
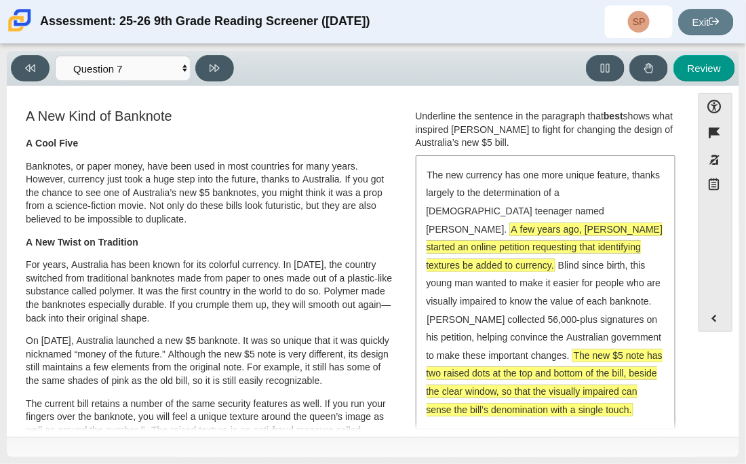
click at [536, 230] on span "A few years ago, McLeod started an online petition requesting that identifying …" at bounding box center [545, 247] width 237 height 48
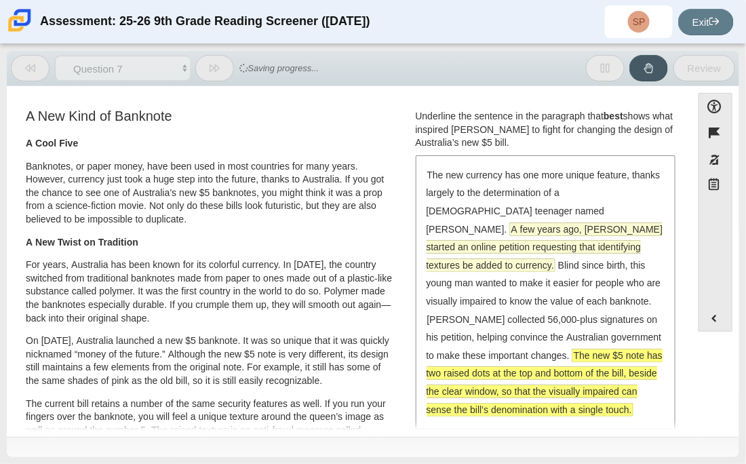
click at [539, 223] on span "A few years ago, McLeod started an online petition requesting that identifying …" at bounding box center [545, 247] width 237 height 48
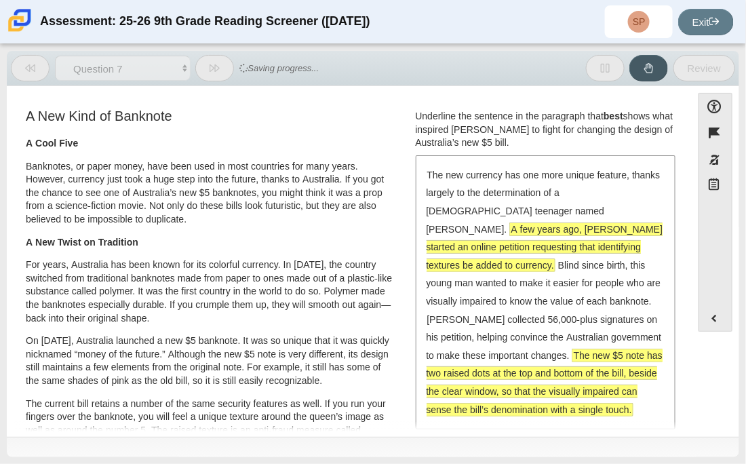
click at [545, 248] on span "A few years ago, McLeod started an online petition requesting that identifying …" at bounding box center [545, 247] width 237 height 48
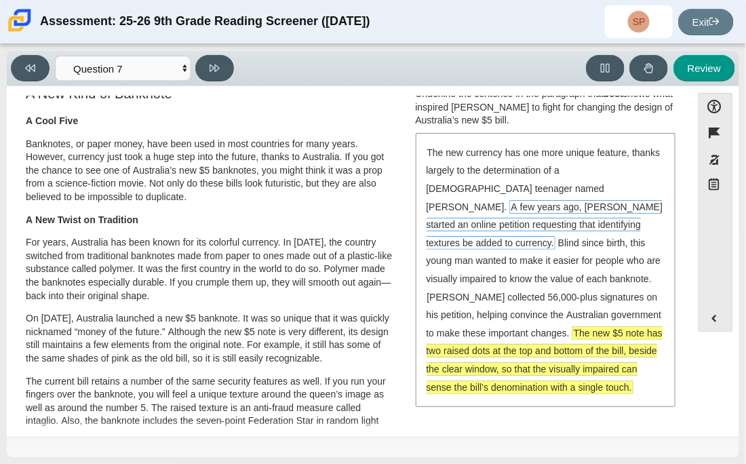
scroll to position [26, 0]
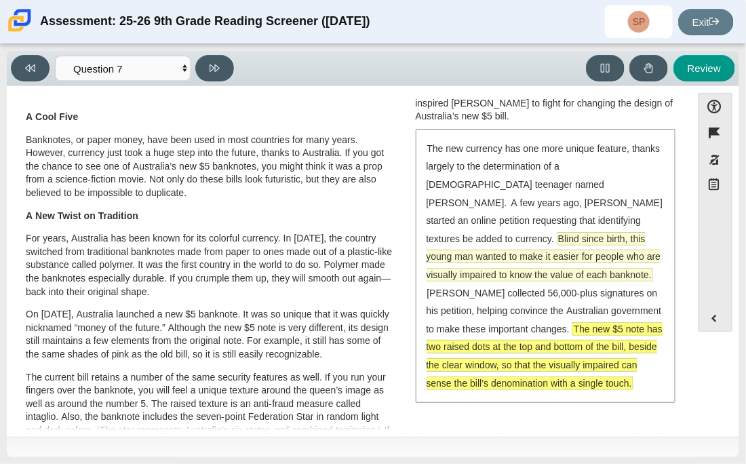
click at [625, 233] on span "Blind since birth, this young man wanted to make it easier for people who are v…" at bounding box center [544, 257] width 235 height 48
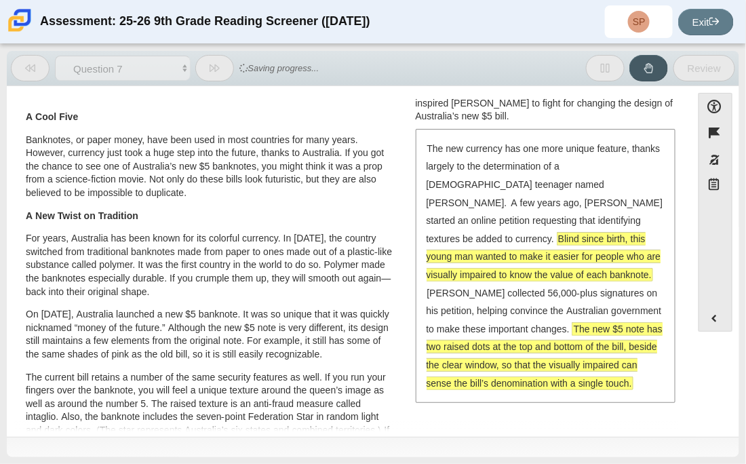
click at [625, 233] on span "Blind since birth, this young man wanted to make it easier for people who are v…" at bounding box center [544, 257] width 235 height 48
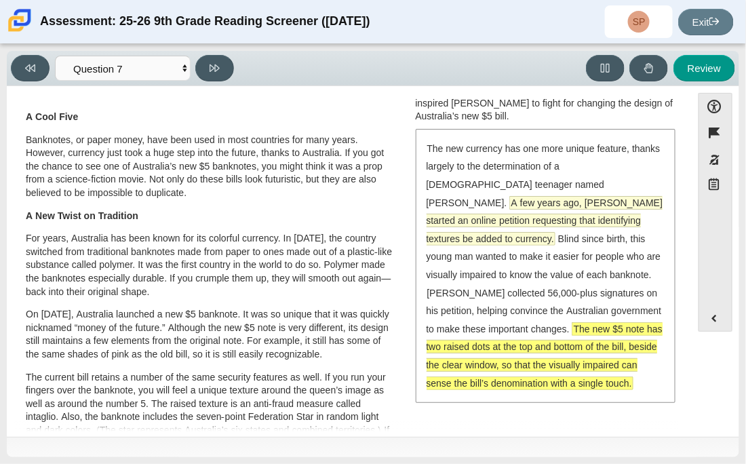
click at [600, 197] on span "A few years ago, McLeod started an online petition requesting that identifying …" at bounding box center [545, 221] width 237 height 48
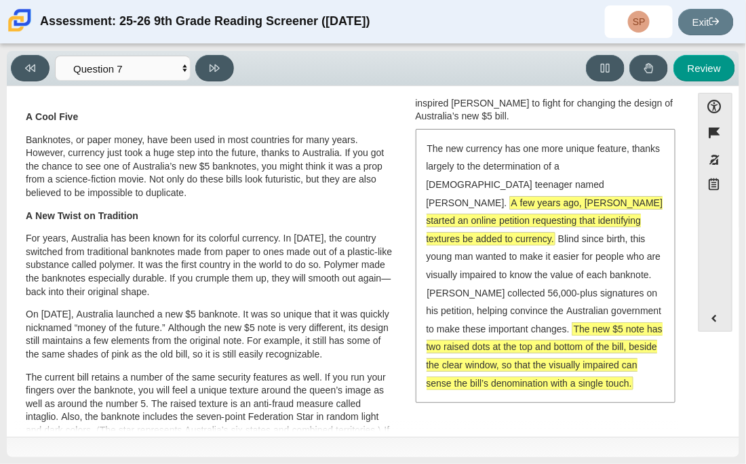
click at [616, 323] on span "The new $5 note has two raised dots at the top and bottom of the bill, beside t…" at bounding box center [545, 356] width 237 height 66
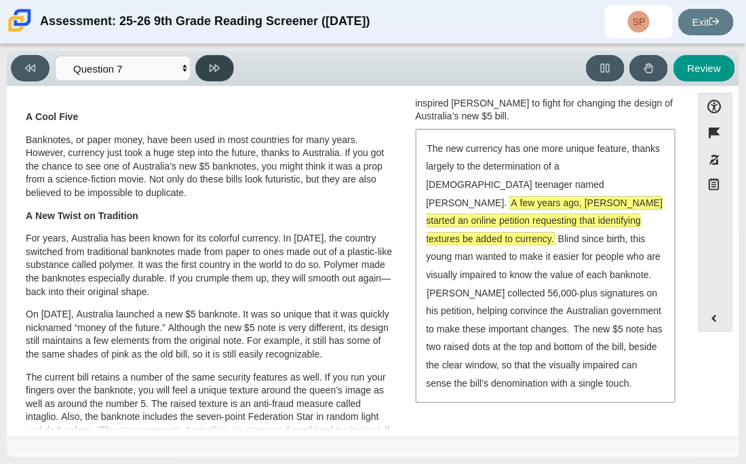
click at [212, 63] on icon at bounding box center [215, 68] width 10 height 10
select select "ea8338c2-a6a3-418e-a305-2b963b54a290"
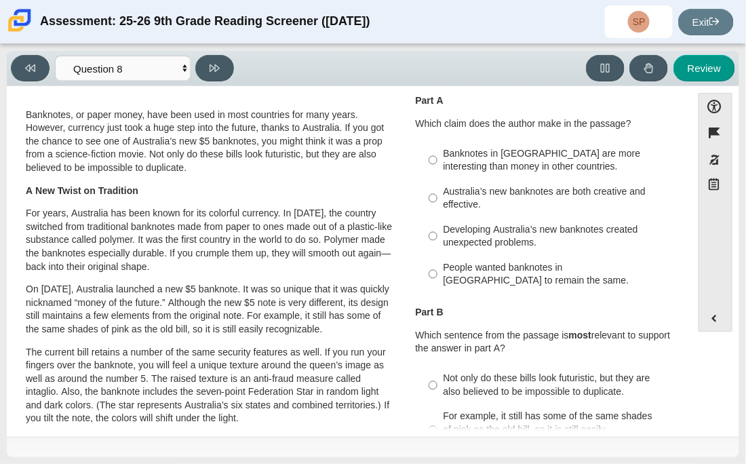
scroll to position [0, 0]
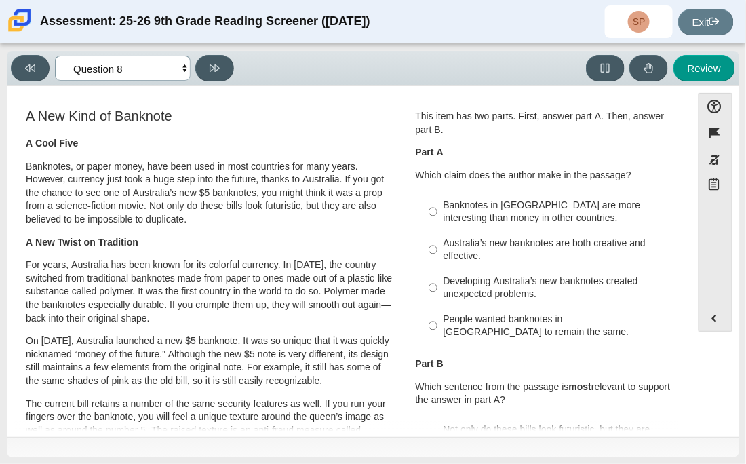
click at [142, 66] on select "Questions Question 1 Question 2 Question 3 Question 4 Question 5 Question 6 Que…" at bounding box center [123, 68] width 136 height 25
click at [284, 224] on p "Banknotes, or paper money, have been used in most countries for many years. How…" at bounding box center [210, 193] width 368 height 66
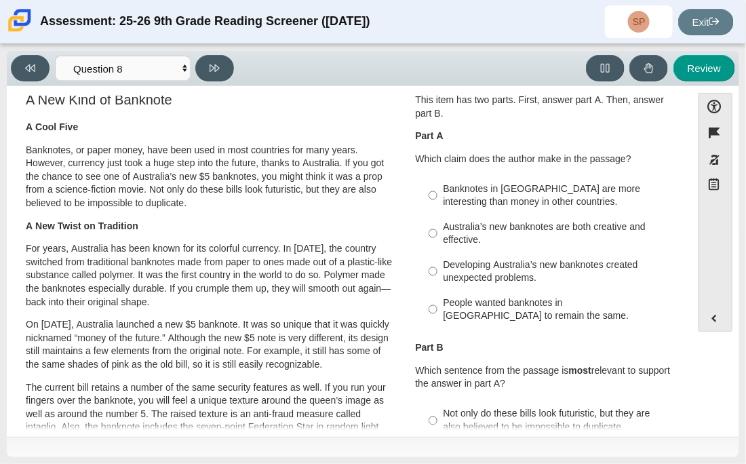
scroll to position [20, 0]
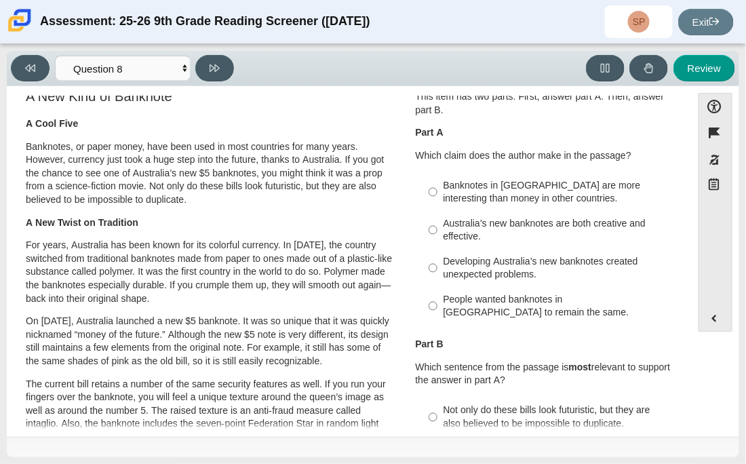
click at [550, 195] on div "Banknotes in Australia are more interesting than money in other countries." at bounding box center [556, 192] width 225 height 26
click at [438, 195] on input "Banknotes in Australia are more interesting than money in other countries. Bank…" at bounding box center [433, 192] width 9 height 38
radio input "true"
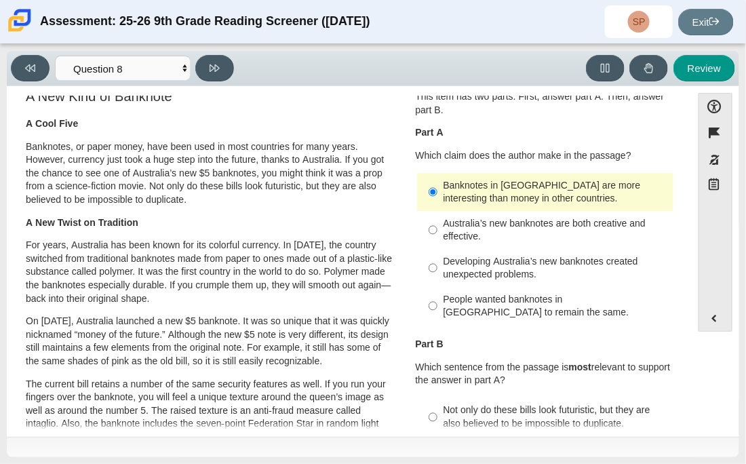
click at [480, 312] on div "People wanted banknotes in Australia to remain the same." at bounding box center [556, 306] width 225 height 26
click at [438, 312] on input "People wanted banknotes in Australia to remain the same. People wanted banknote…" at bounding box center [433, 306] width 9 height 38
radio input "true"
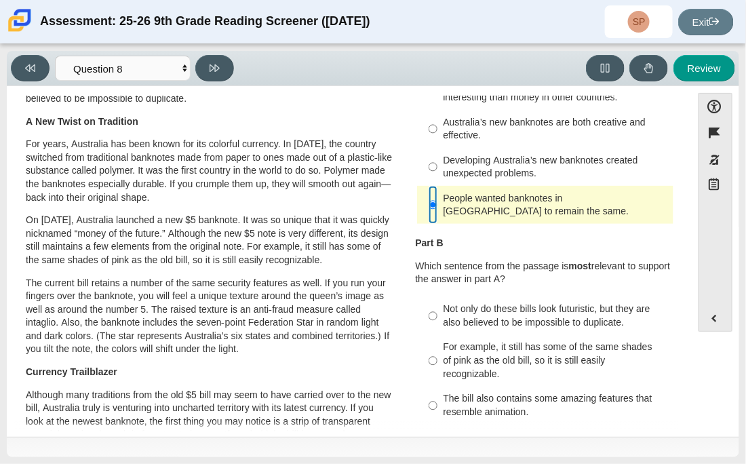
scroll to position [119, 0]
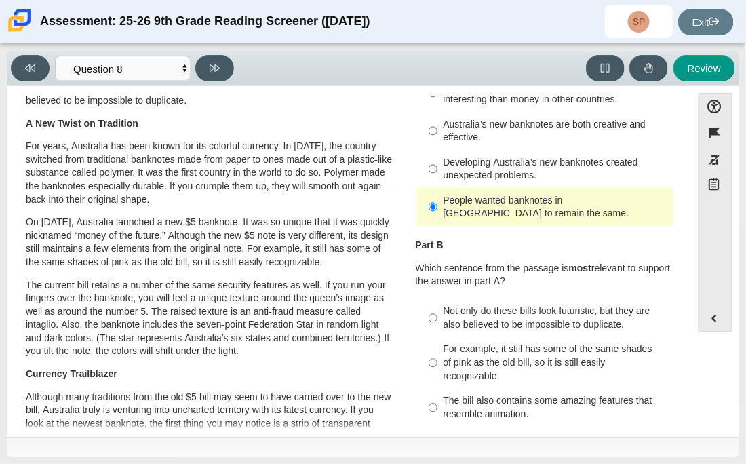
click at [499, 296] on div "Part B Which sentence from the passage is most relevant to support the answer i…" at bounding box center [546, 352] width 260 height 227
click at [539, 111] on label "Banknotes in Australia are more interesting than money in other countries. Bank…" at bounding box center [546, 93] width 255 height 38
click at [438, 111] on input "Banknotes in Australia are more interesting than money in other countries. Bank…" at bounding box center [433, 93] width 9 height 38
radio input "true"
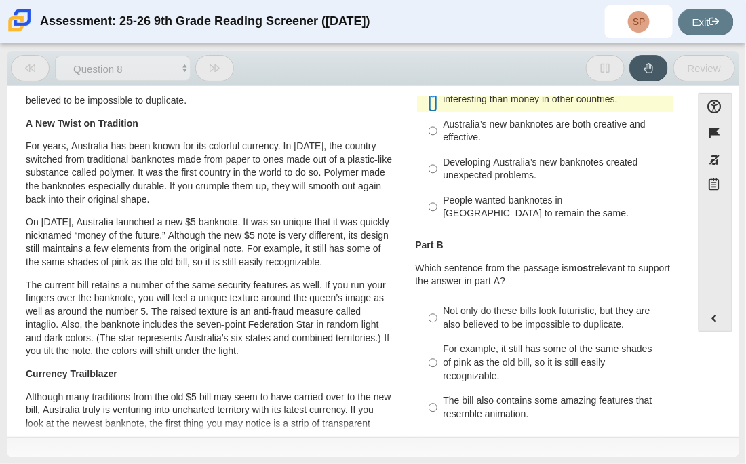
scroll to position [96, 0]
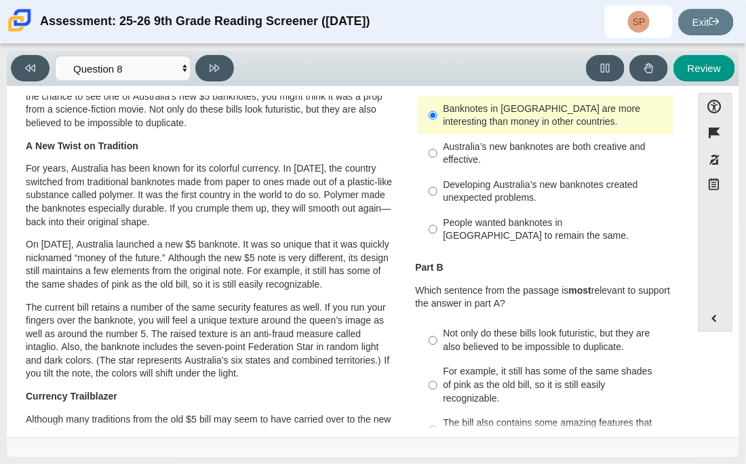
click at [549, 158] on div "Australia’s new banknotes are both creative and effective." at bounding box center [556, 153] width 225 height 26
click at [438, 158] on input "Australia’s new banknotes are both creative and effective. Australia’s new bank…" at bounding box center [433, 153] width 9 height 38
radio input "true"
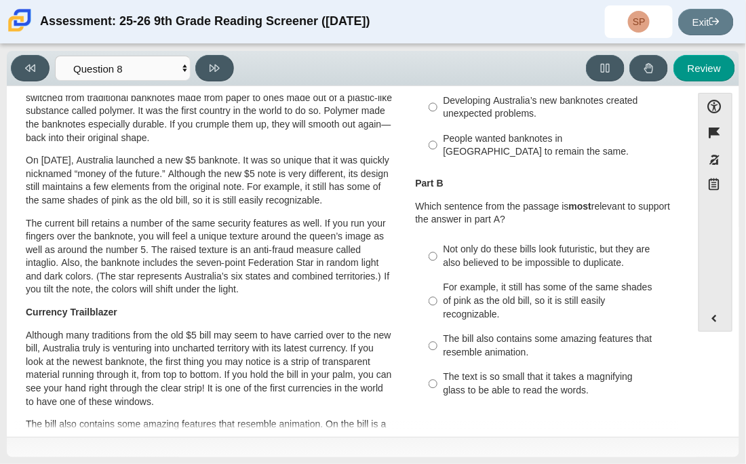
scroll to position [181, 0]
click at [541, 300] on div "For example, it still has some of the same shades of pink as the old bill, so i…" at bounding box center [556, 300] width 225 height 40
click at [438, 300] on input "For example, it still has some of the same shades of pink as the old bill, so i…" at bounding box center [433, 301] width 9 height 52
radio input "true"
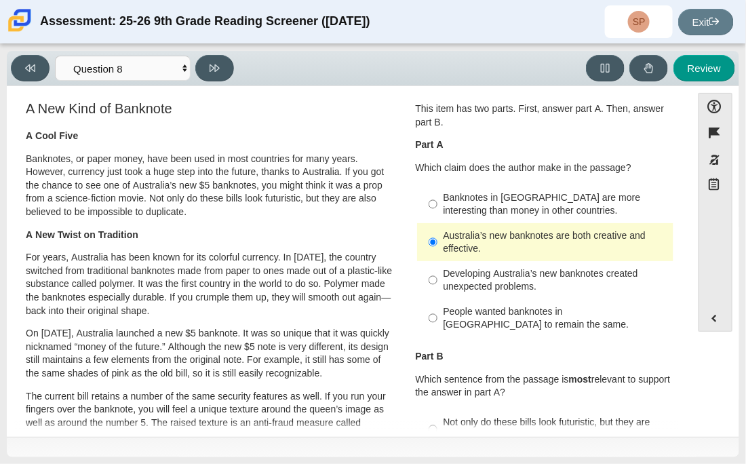
scroll to position [0, 0]
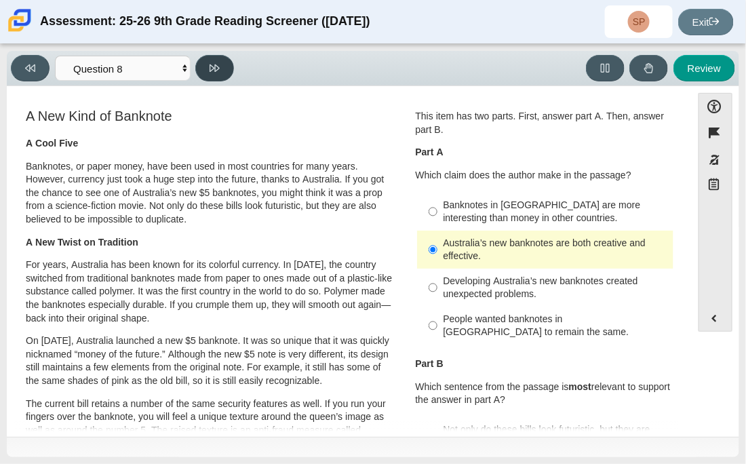
click at [224, 64] on button at bounding box center [214, 68] width 39 height 26
select select "89f058d6-b15c-4ef5-a4b3-fdaffb8868b6"
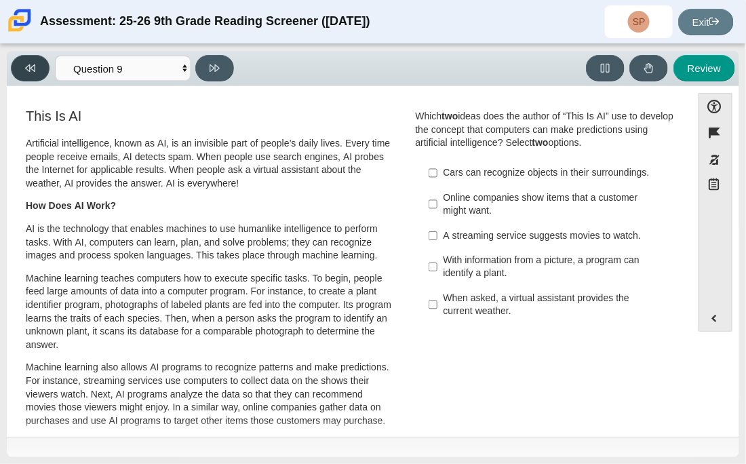
click at [31, 65] on icon at bounding box center [30, 68] width 10 height 10
select select "ea8338c2-a6a3-418e-a305-2b963b54a290"
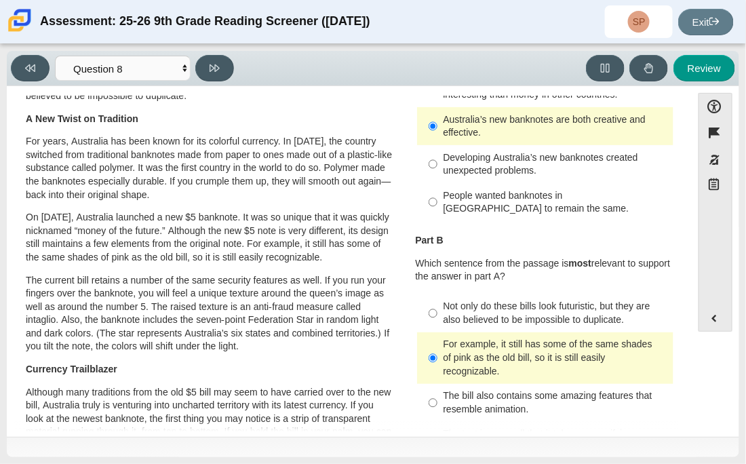
scroll to position [125, 0]
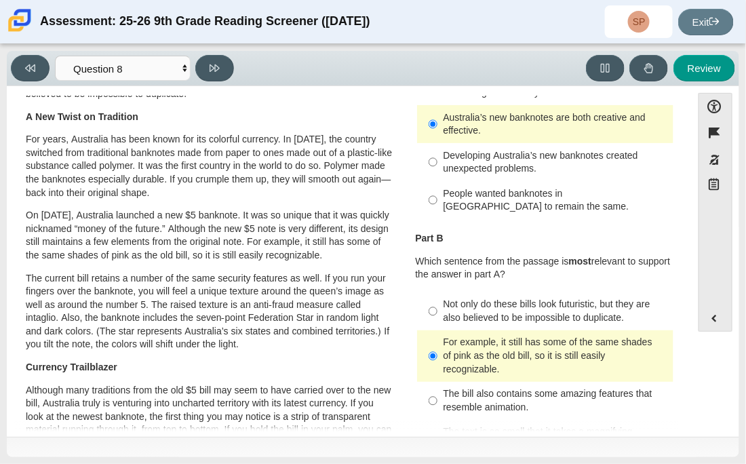
click at [450, 359] on div "For example, it still has some of the same shades of pink as the old bill, so i…" at bounding box center [556, 356] width 225 height 40
click at [438, 359] on input "For example, it still has some of the same shades of pink as the old bill, so i…" at bounding box center [433, 356] width 9 height 52
click at [435, 313] on label "Not only do these bills look futuristic, but they are also believed to be impos…" at bounding box center [546, 311] width 255 height 38
click at [435, 313] on input "Not only do these bills look futuristic, but they are also believed to be impos…" at bounding box center [433, 311] width 9 height 38
radio input "true"
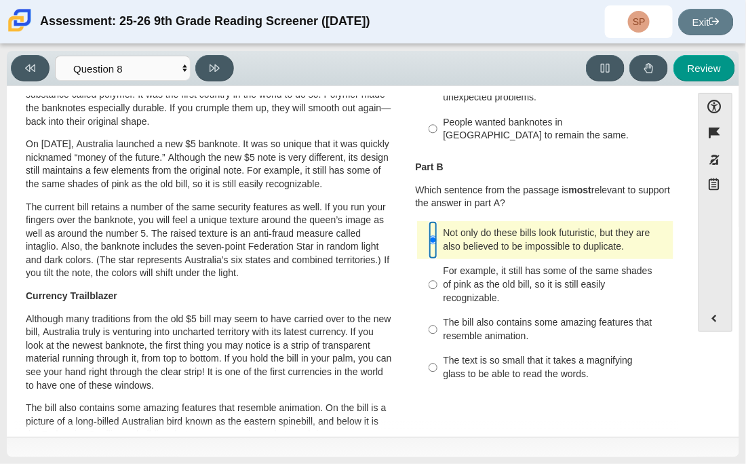
scroll to position [198, 0]
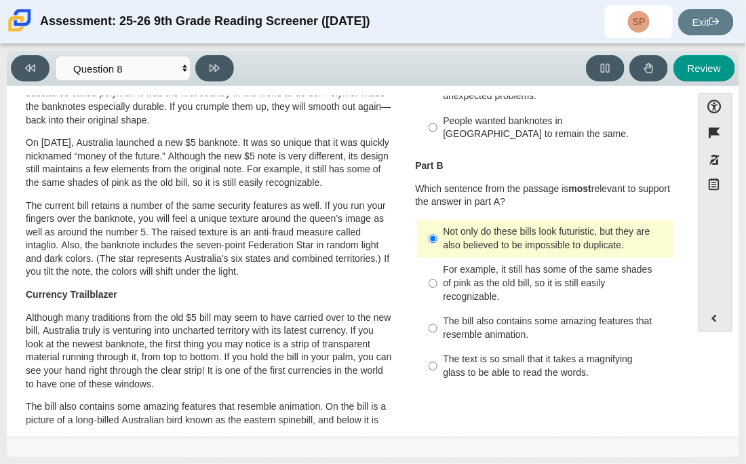
click at [444, 321] on div "The bill also contains some amazing features that resemble animation." at bounding box center [556, 328] width 225 height 26
click at [438, 321] on input "The bill also contains some amazing features that resemble animation. The bill …" at bounding box center [433, 328] width 9 height 38
radio input "true"
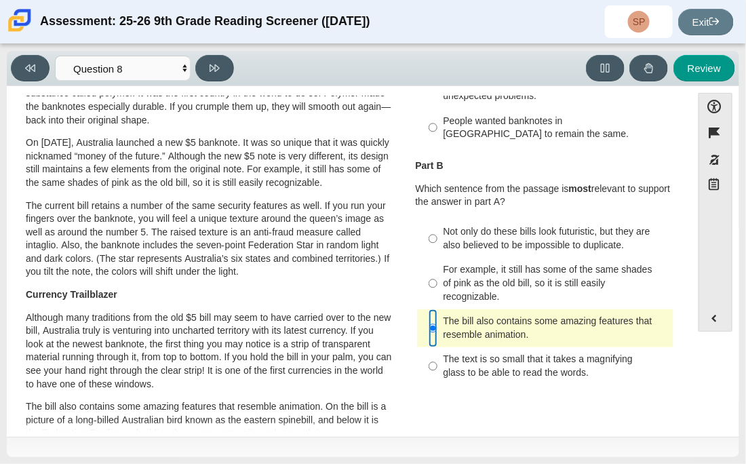
scroll to position [0, 0]
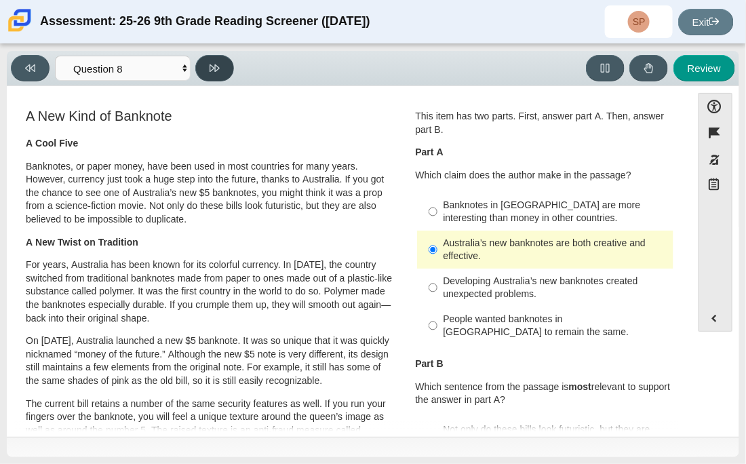
click at [211, 74] on button at bounding box center [214, 68] width 39 height 26
select select "89f058d6-b15c-4ef5-a4b3-fdaffb8868b6"
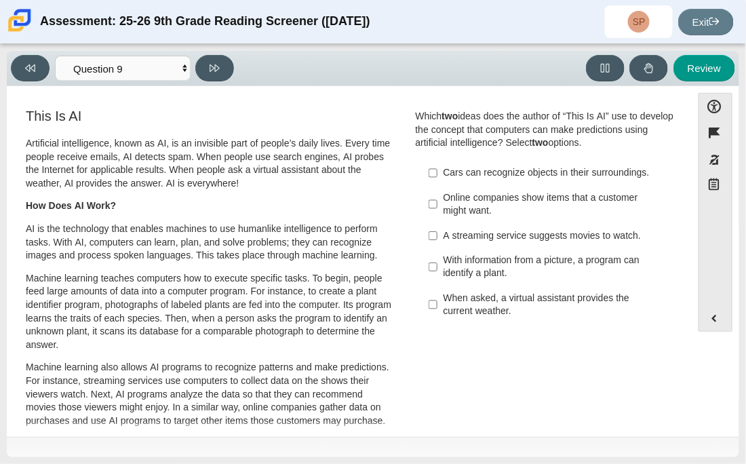
click at [570, 210] on div "Online companies show items that a customer might want." at bounding box center [556, 204] width 225 height 26
click at [438, 210] on input "Online companies show items that a customer might want. Online companies show i…" at bounding box center [433, 204] width 9 height 38
checkbox input "true"
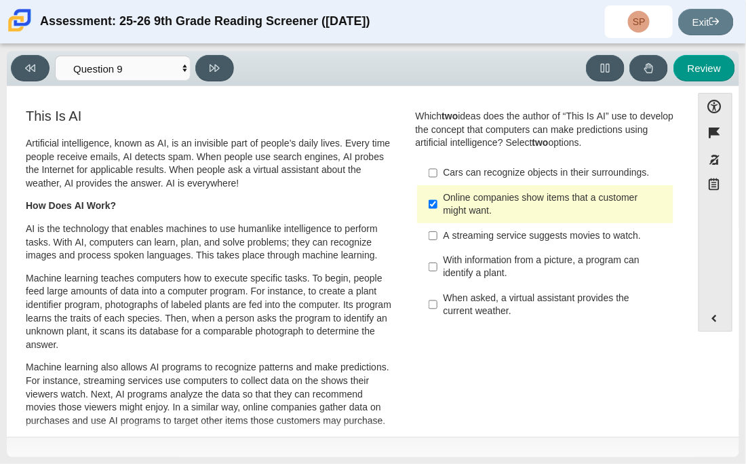
click at [561, 308] on div "When asked, a virtual assistant provides the current weather." at bounding box center [556, 305] width 225 height 26
click at [438, 308] on input "When asked, a virtual assistant provides the current weather. When asked, a vir…" at bounding box center [433, 305] width 9 height 38
checkbox input "true"
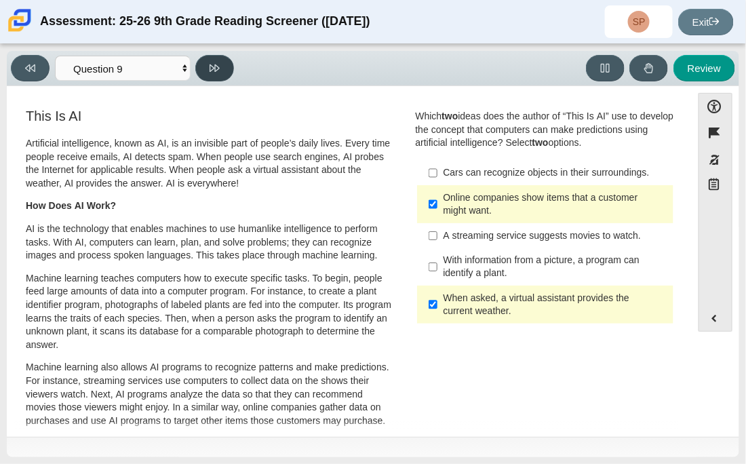
click at [212, 63] on icon at bounding box center [215, 68] width 10 height 10
select select "cdf3c14e-a918-44d1-9b63-3db0fa81641e"
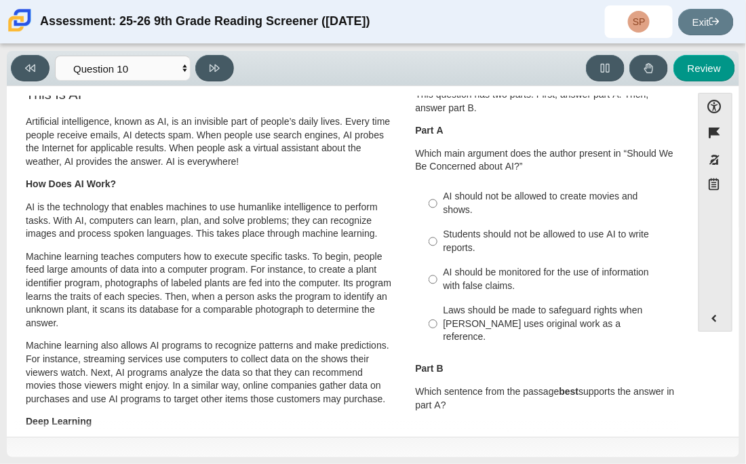
scroll to position [20, 0]
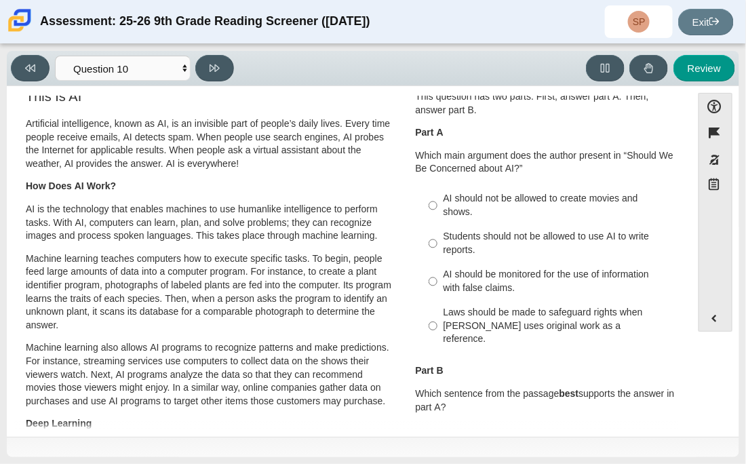
click at [604, 296] on label "AI should be monitored for the use of information with false claims. AI should …" at bounding box center [546, 282] width 255 height 38
click at [438, 296] on input "AI should be monitored for the use of information with false claims. AI should …" at bounding box center [433, 282] width 9 height 38
radio input "true"
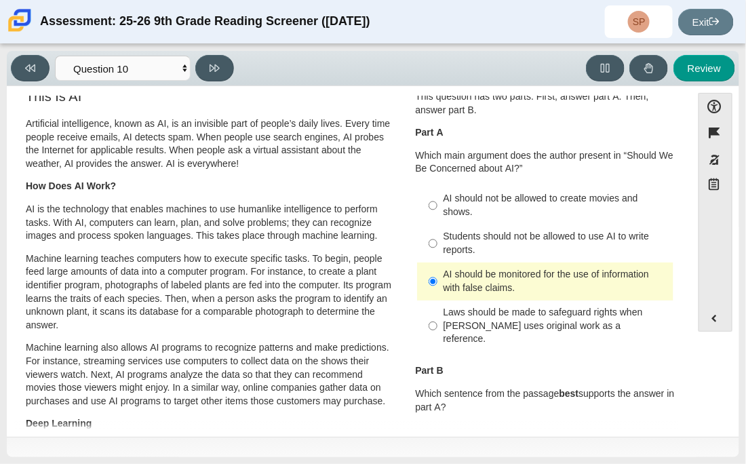
click at [609, 327] on div "Laws should be made to safeguard rights when AI uses original work as a referen…" at bounding box center [556, 326] width 225 height 40
click at [438, 327] on input "Laws should be made to safeguard rights when AI uses original work as a referen…" at bounding box center [433, 326] width 9 height 52
radio input "true"
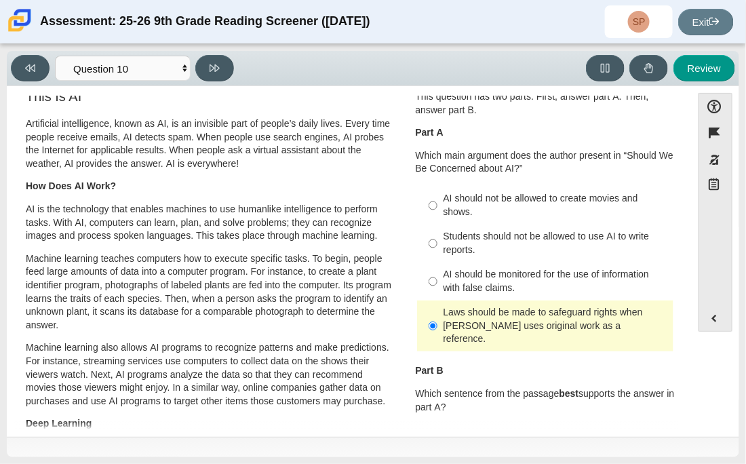
click at [564, 286] on div "AI should be monitored for the use of information with false claims." at bounding box center [556, 281] width 225 height 26
click at [438, 286] on input "AI should be monitored for the use of information with false claims. AI should …" at bounding box center [433, 282] width 9 height 38
radio input "true"
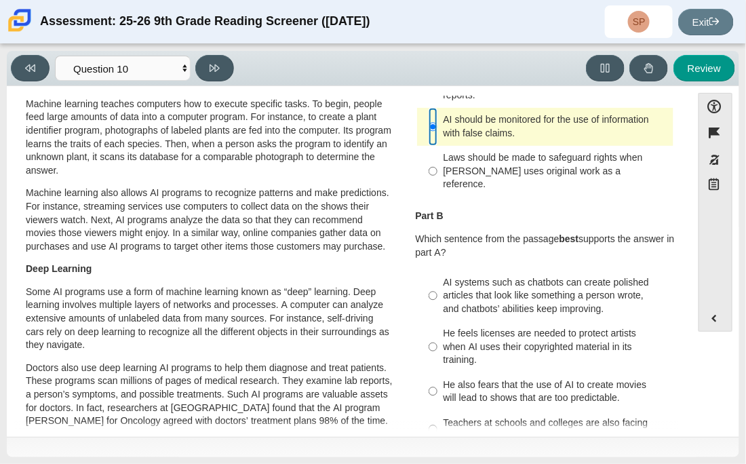
scroll to position [176, 0]
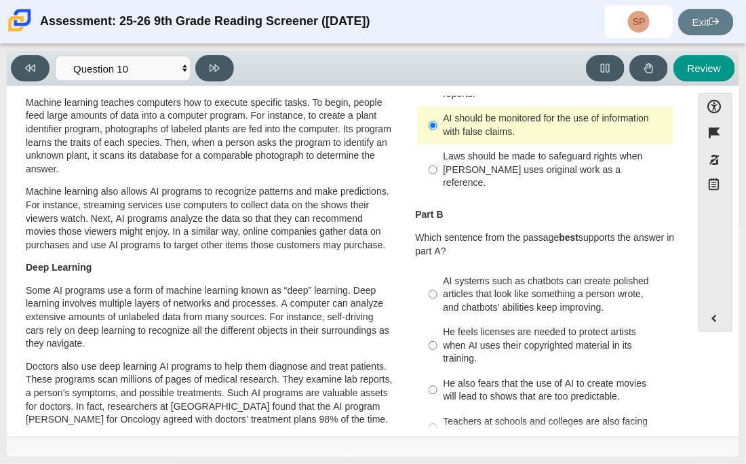
click at [618, 303] on label "AI systems such as chatbots can create polished articles that look like somethi…" at bounding box center [546, 295] width 255 height 52
click at [438, 303] on input "AI systems such as chatbots can create polished articles that look like somethi…" at bounding box center [433, 295] width 9 height 52
radio input "true"
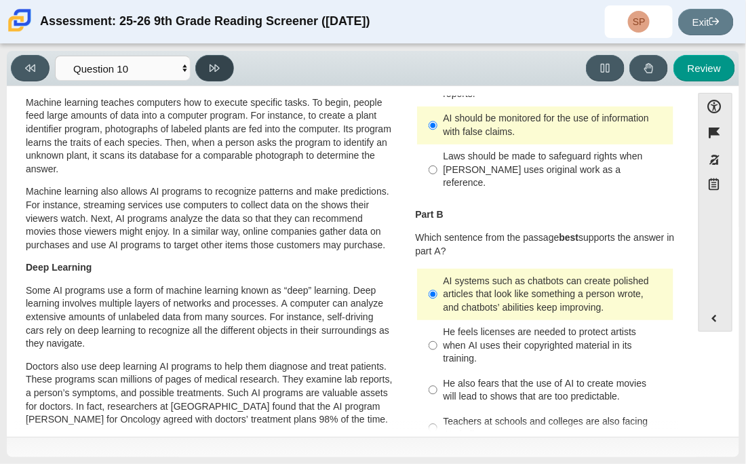
click at [231, 66] on button at bounding box center [214, 68] width 39 height 26
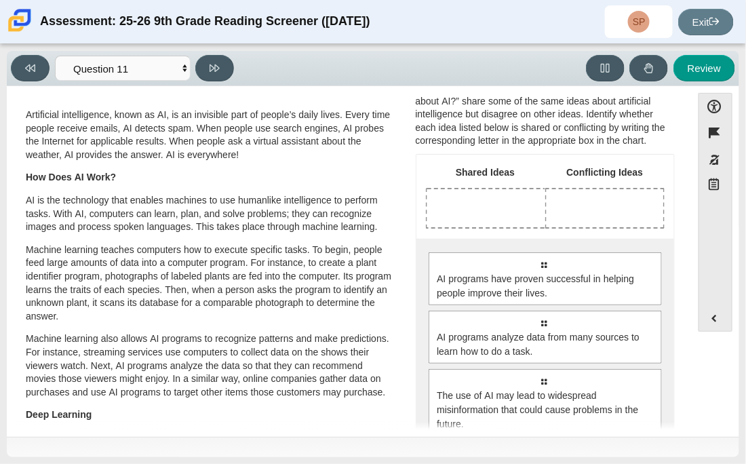
scroll to position [29, 0]
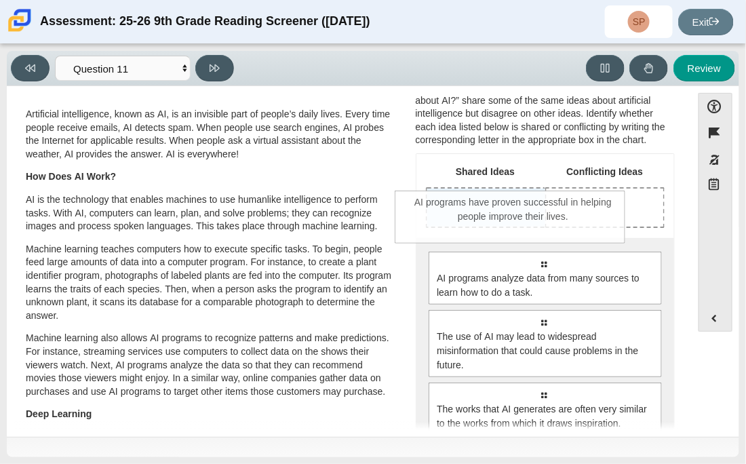
drag, startPoint x: 539, startPoint y: 269, endPoint x: 508, endPoint y: 208, distance: 68.9
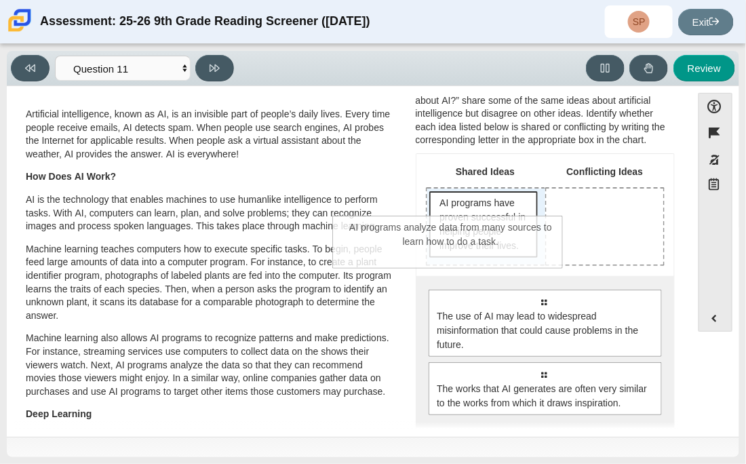
drag, startPoint x: 610, startPoint y: 327, endPoint x: 518, endPoint y: 254, distance: 117.9
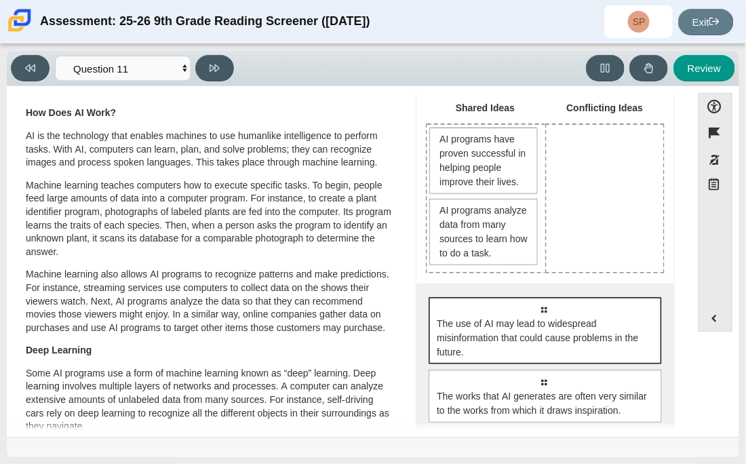
scroll to position [90, 0]
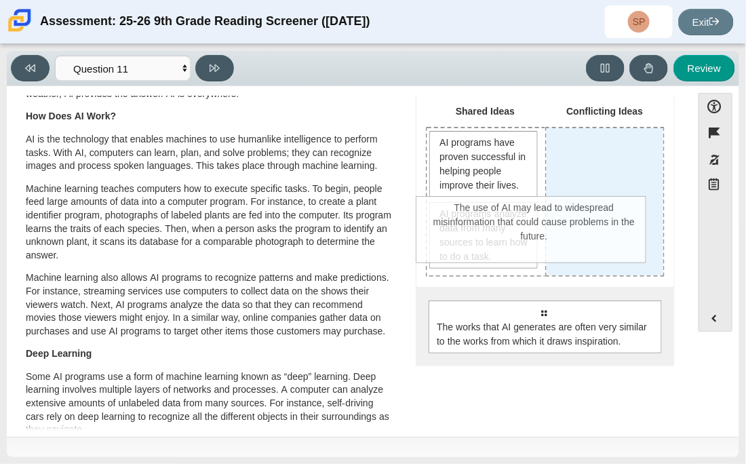
drag, startPoint x: 589, startPoint y: 362, endPoint x: 581, endPoint y: 258, distance: 103.5
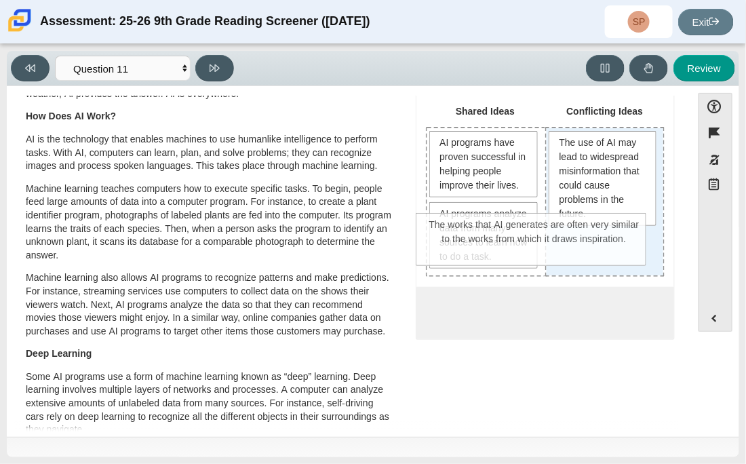
drag, startPoint x: 606, startPoint y: 346, endPoint x: 598, endPoint y: 260, distance: 86.6
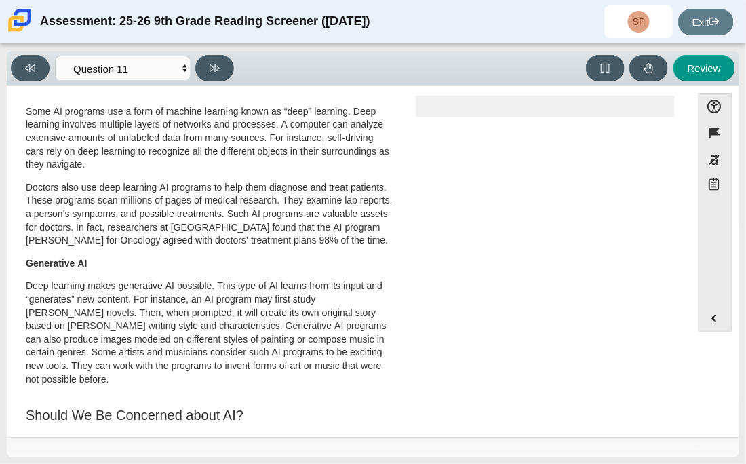
scroll to position [0, 0]
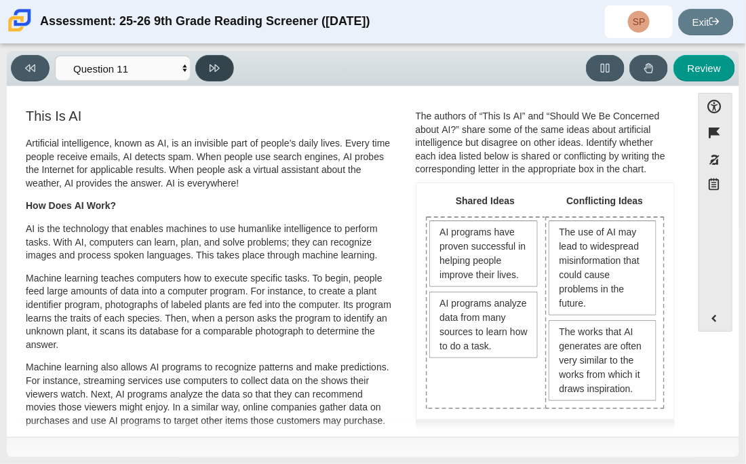
click at [210, 72] on icon at bounding box center [215, 68] width 10 height 10
select select "c3effed4-44ce-4a19-bd96-1787f34e9b4c"
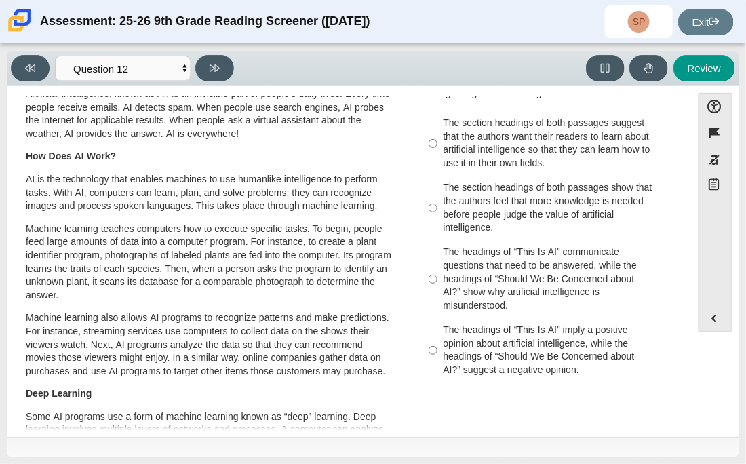
scroll to position [56, 0]
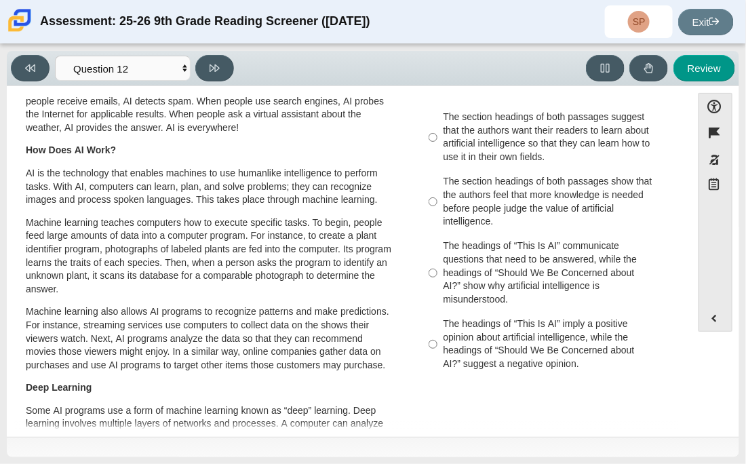
click at [532, 275] on div "The headings of “This Is AI” communicate questions that need to be answered, wh…" at bounding box center [556, 272] width 225 height 66
click at [438, 275] on input "The headings of “This Is AI” communicate questions that need to be answered, wh…" at bounding box center [433, 273] width 9 height 78
radio input "true"
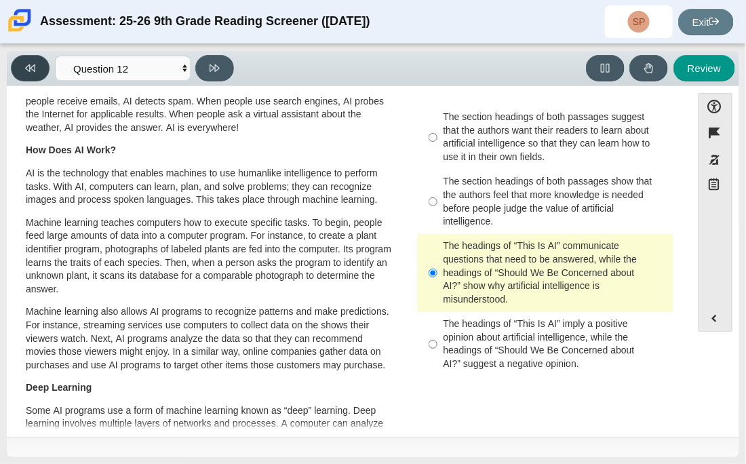
click at [37, 66] on button at bounding box center [30, 68] width 39 height 26
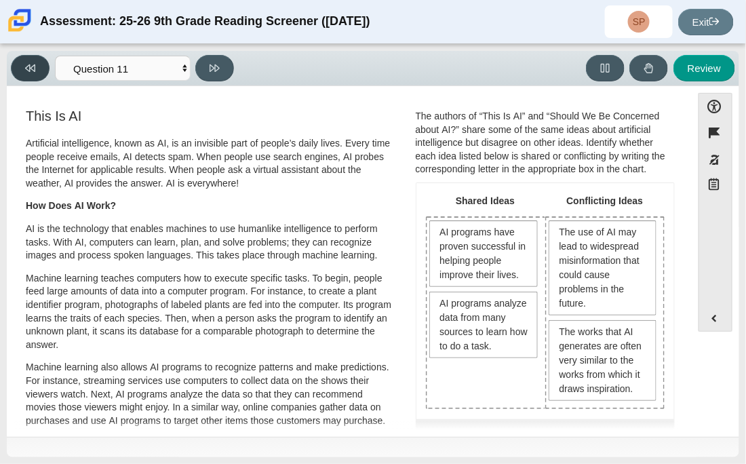
click at [37, 65] on button at bounding box center [30, 68] width 39 height 26
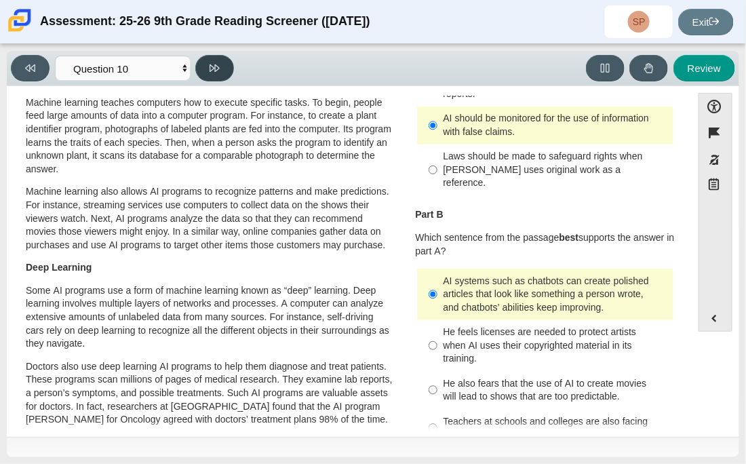
click at [197, 70] on button at bounding box center [214, 68] width 39 height 26
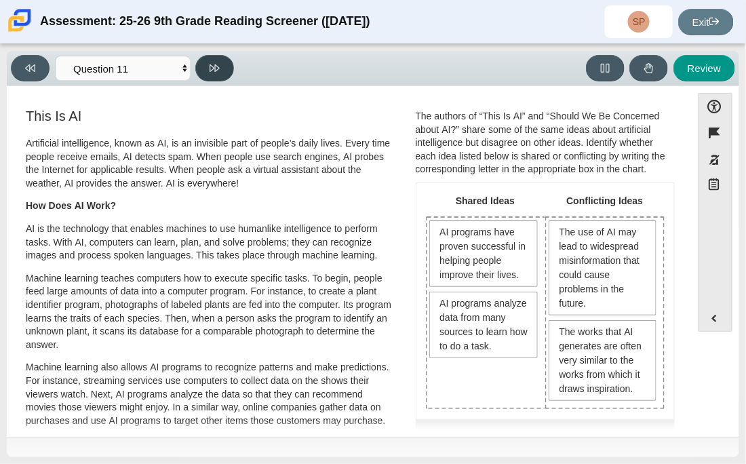
click at [199, 71] on button at bounding box center [214, 68] width 39 height 26
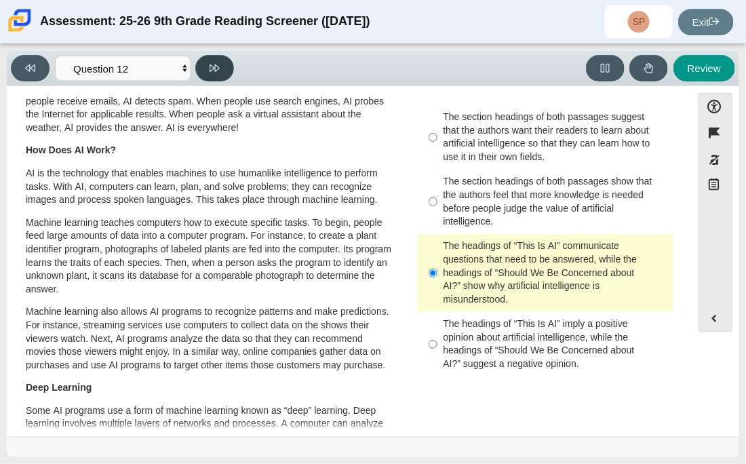
click at [223, 57] on button at bounding box center [214, 68] width 39 height 26
select select "review"
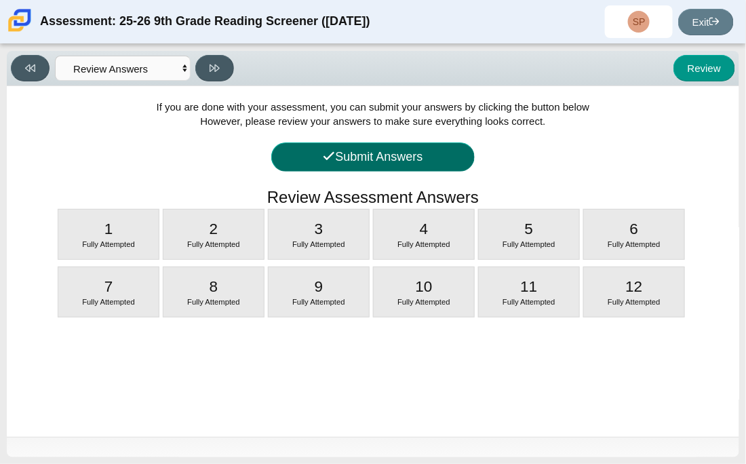
click at [406, 164] on button "Submit Answers" at bounding box center [372, 156] width 203 height 29
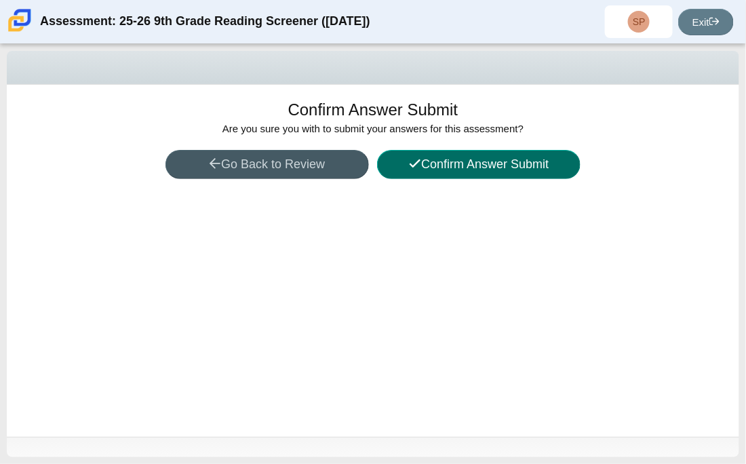
click at [443, 178] on button "Confirm Answer Submit" at bounding box center [478, 164] width 203 height 29
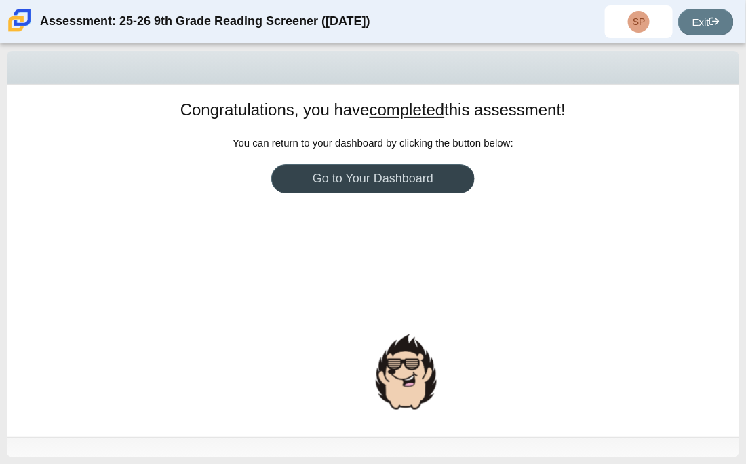
click at [442, 180] on link "Go to Your Dashboard" at bounding box center [372, 178] width 203 height 29
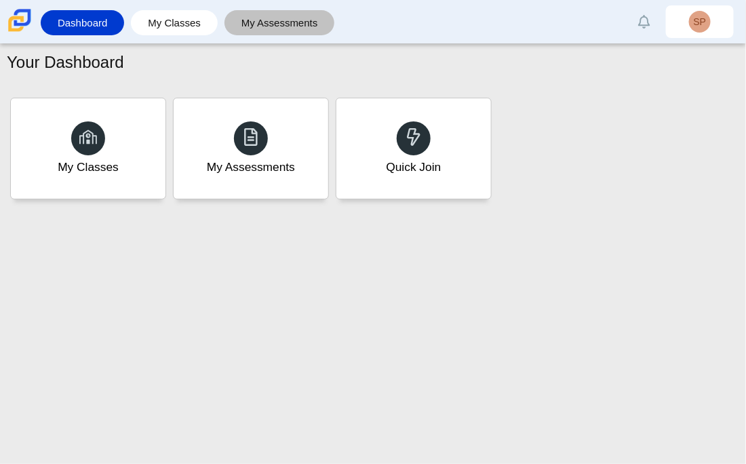
click at [307, 26] on link "My Assessments" at bounding box center [279, 22] width 97 height 25
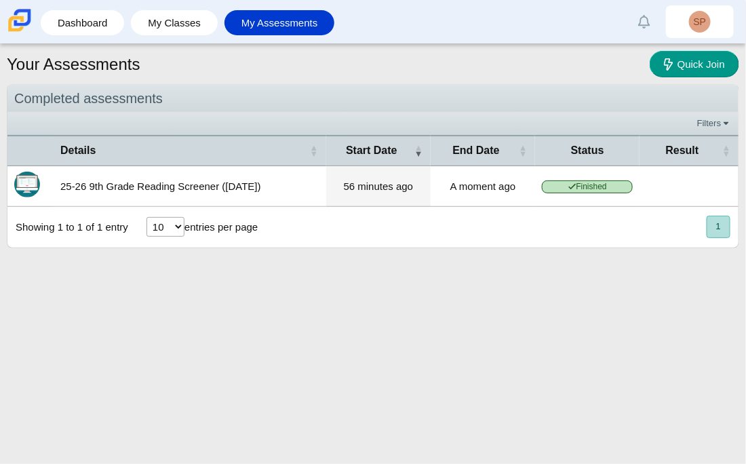
click at [476, 178] on td "A moment ago" at bounding box center [483, 186] width 104 height 41
click at [564, 185] on span "Finished" at bounding box center [587, 186] width 91 height 13
click at [92, 15] on link "Dashboard" at bounding box center [82, 22] width 70 height 25
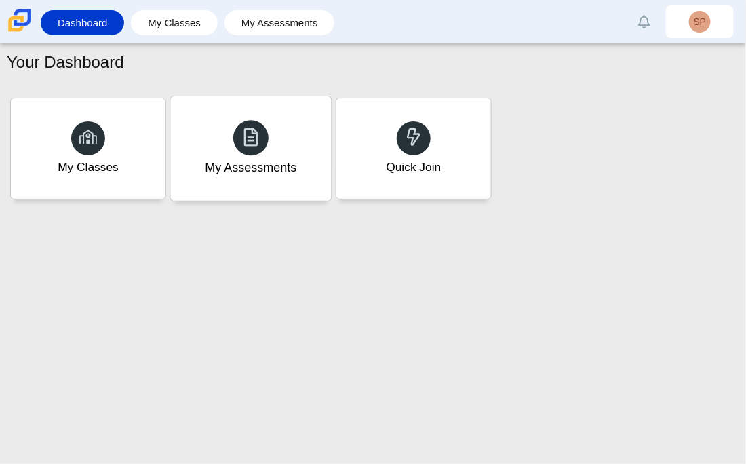
click at [239, 130] on div at bounding box center [250, 137] width 35 height 35
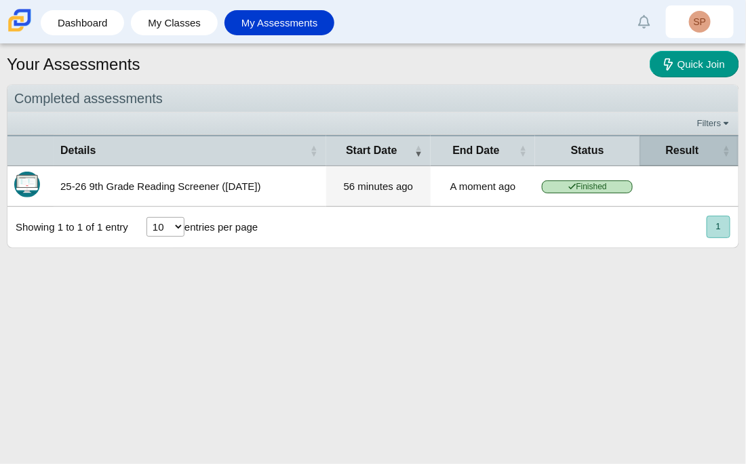
click at [670, 159] on th "Result" at bounding box center [689, 150] width 99 height 31
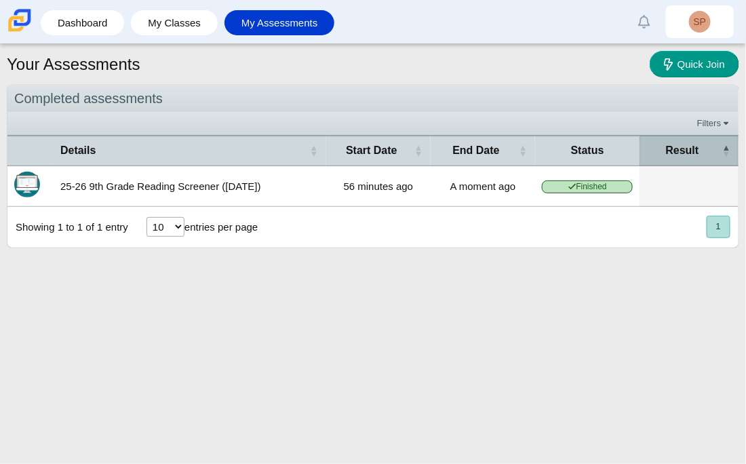
click at [684, 157] on div "Result" at bounding box center [682, 150] width 72 height 15
click at [676, 183] on td at bounding box center [689, 186] width 99 height 41
click at [717, 149] on div "Result" at bounding box center [682, 150] width 72 height 15
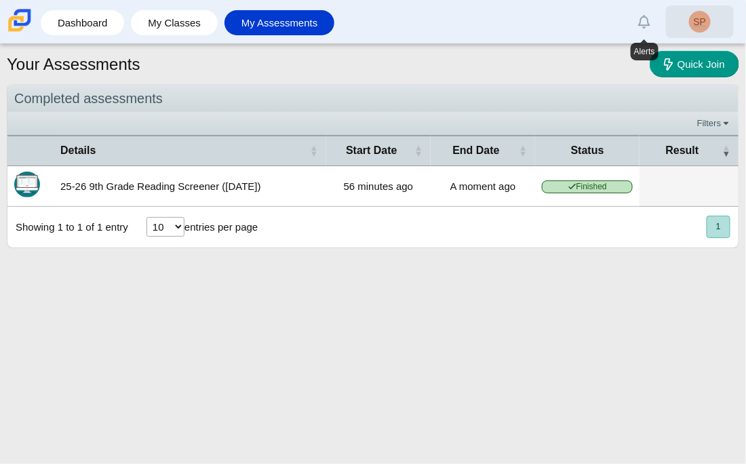
click at [687, 14] on link "SP" at bounding box center [700, 21] width 68 height 33
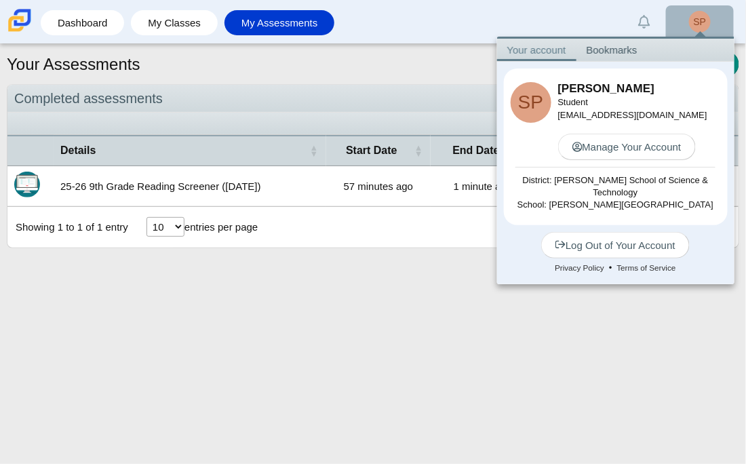
click at [465, 300] on div "Your Assessments Quick Join Completed assessments Filters Show only: Loading… D…" at bounding box center [373, 254] width 746 height 420
